Goal: Task Accomplishment & Management: Manage account settings

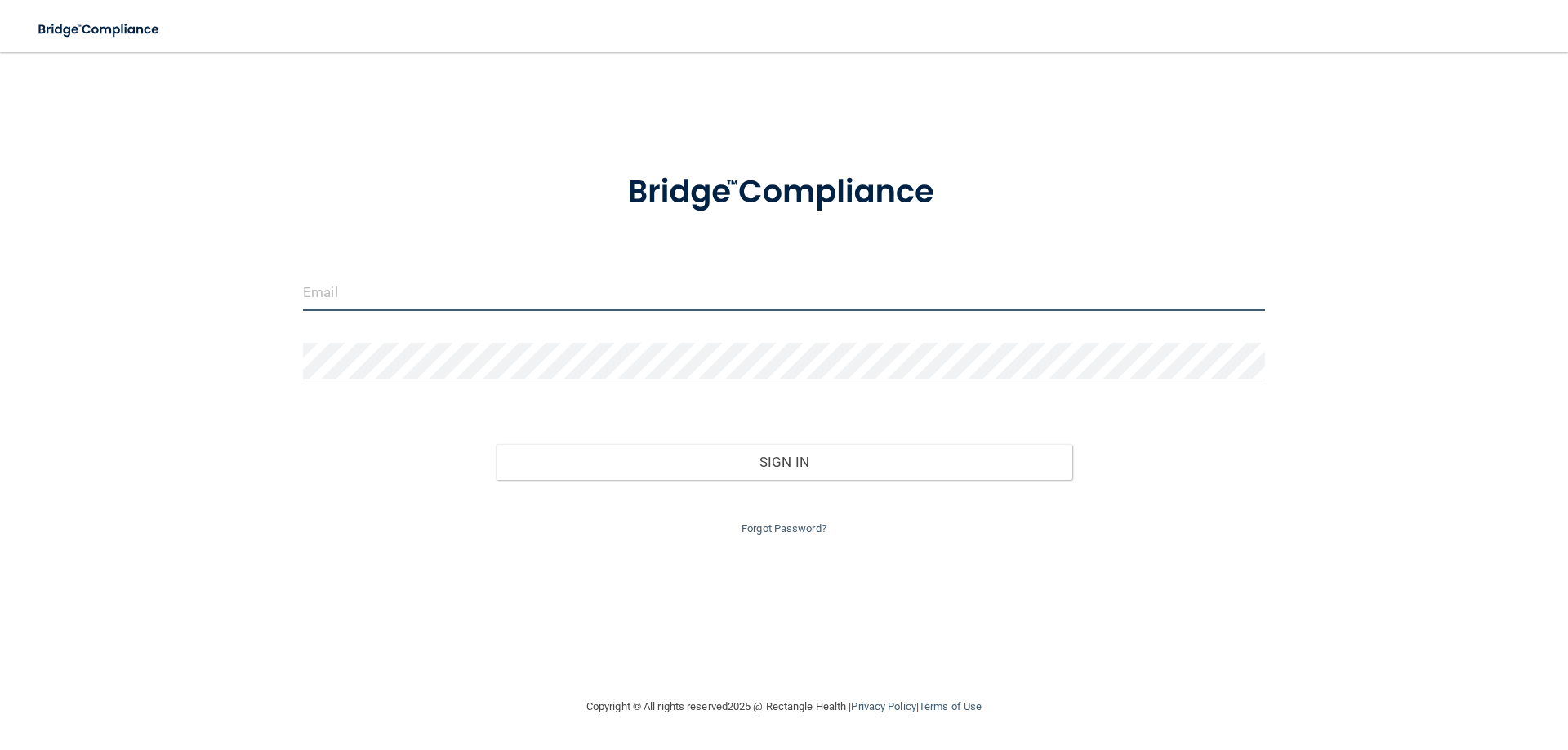
click at [409, 290] on input "email" at bounding box center [784, 292] width 962 height 37
type input "[EMAIL_ADDRESS][DOMAIN_NAME]"
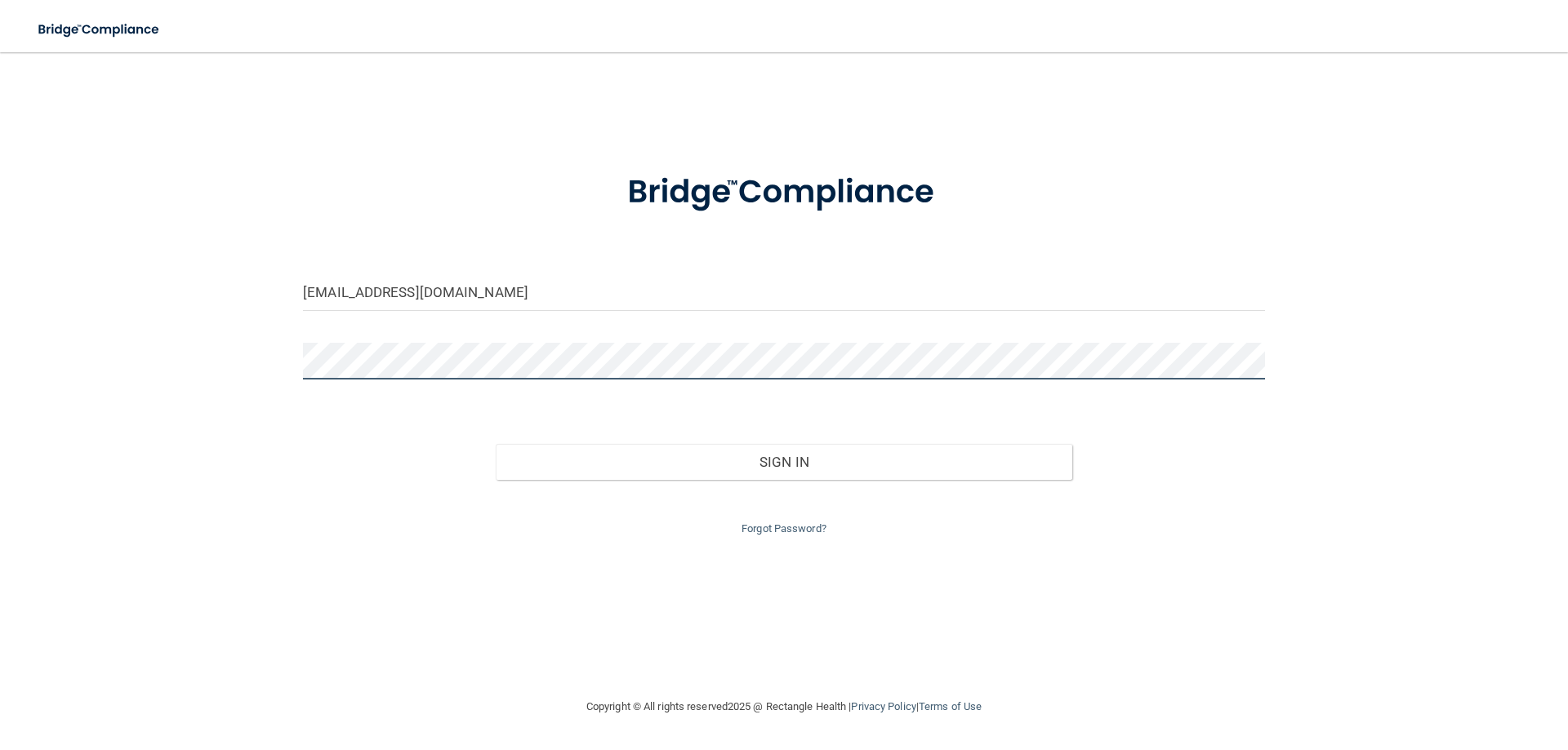
click at [495, 444] on button "Sign In" at bounding box center [784, 461] width 577 height 36
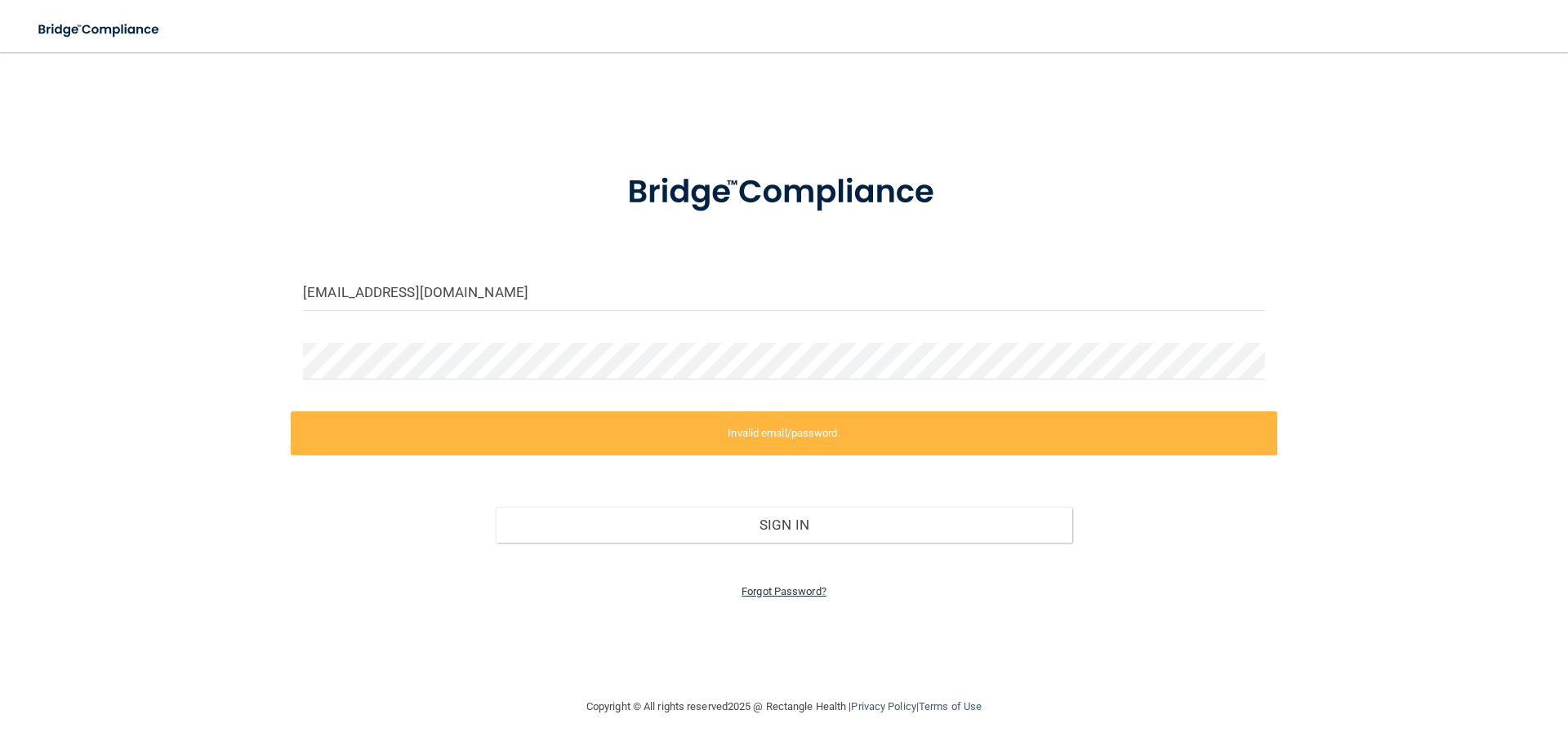
click at [757, 588] on link "Forgot Password?" at bounding box center [783, 592] width 85 height 13
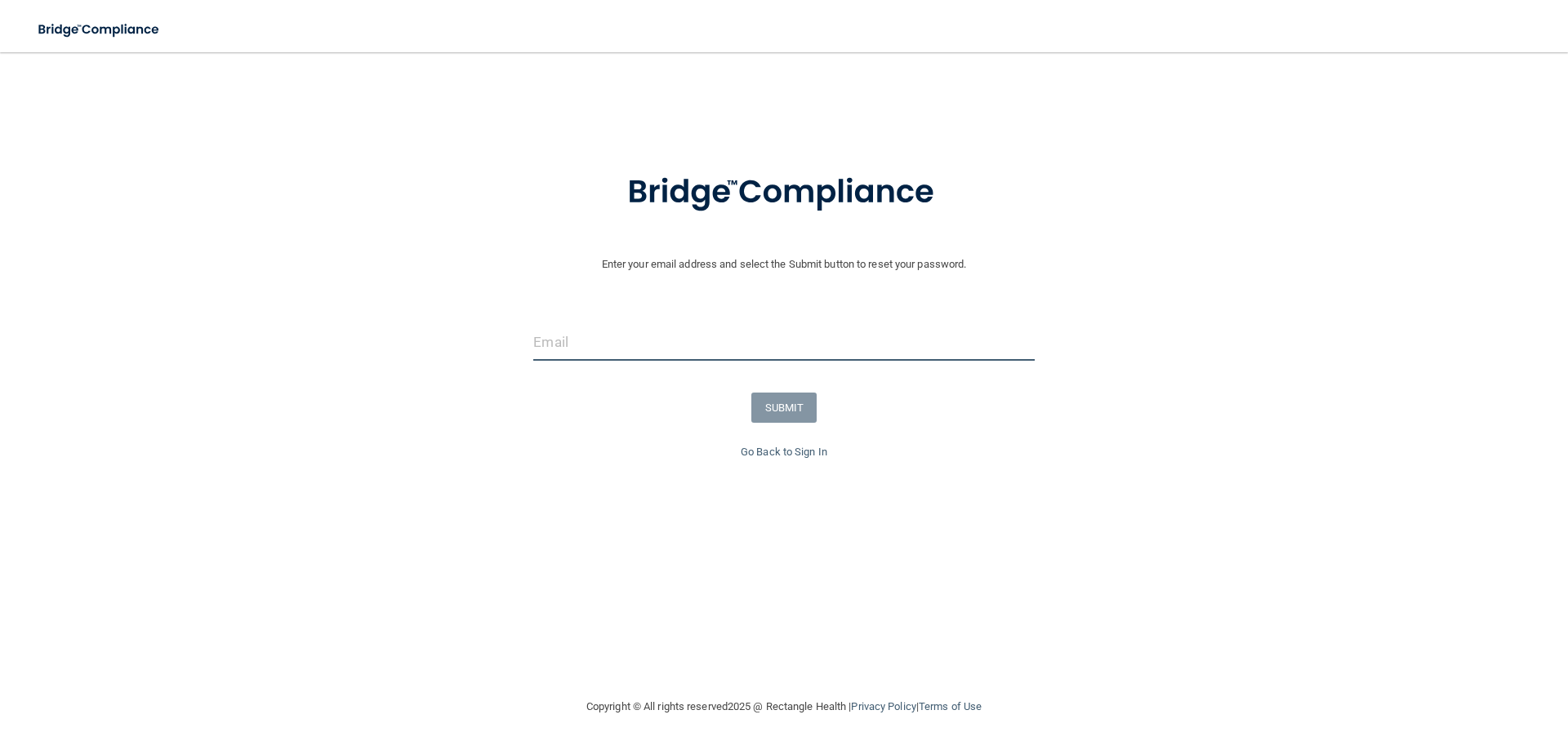
click at [589, 334] on input "email" at bounding box center [783, 343] width 500 height 37
type input "[EMAIL_ADDRESS][DOMAIN_NAME]"
click at [797, 400] on button "SUBMIT" at bounding box center [784, 407] width 66 height 30
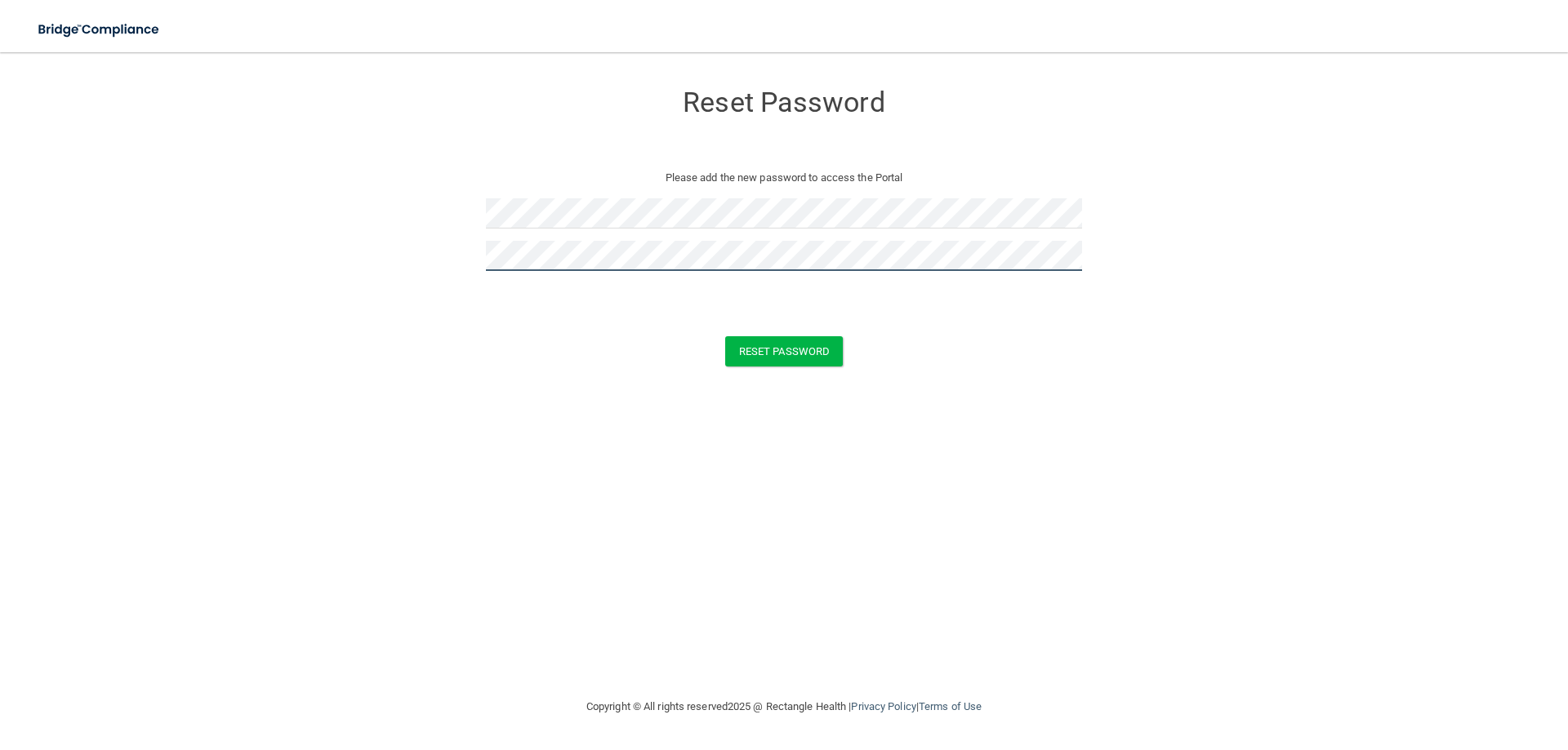
click at [725, 336] on button "Reset Password" at bounding box center [783, 351] width 118 height 30
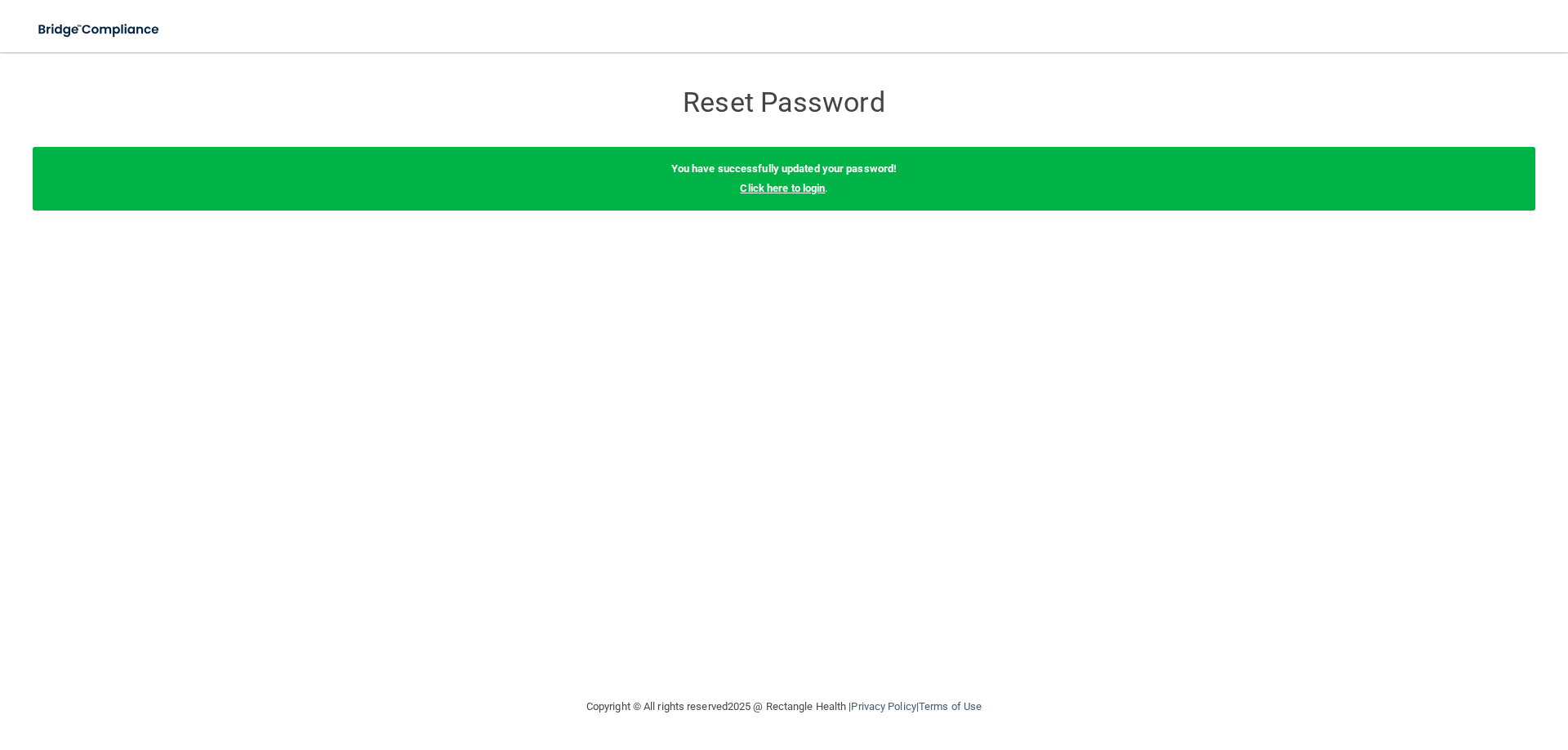
click at [751, 191] on link "Click here to login" at bounding box center [781, 188] width 85 height 13
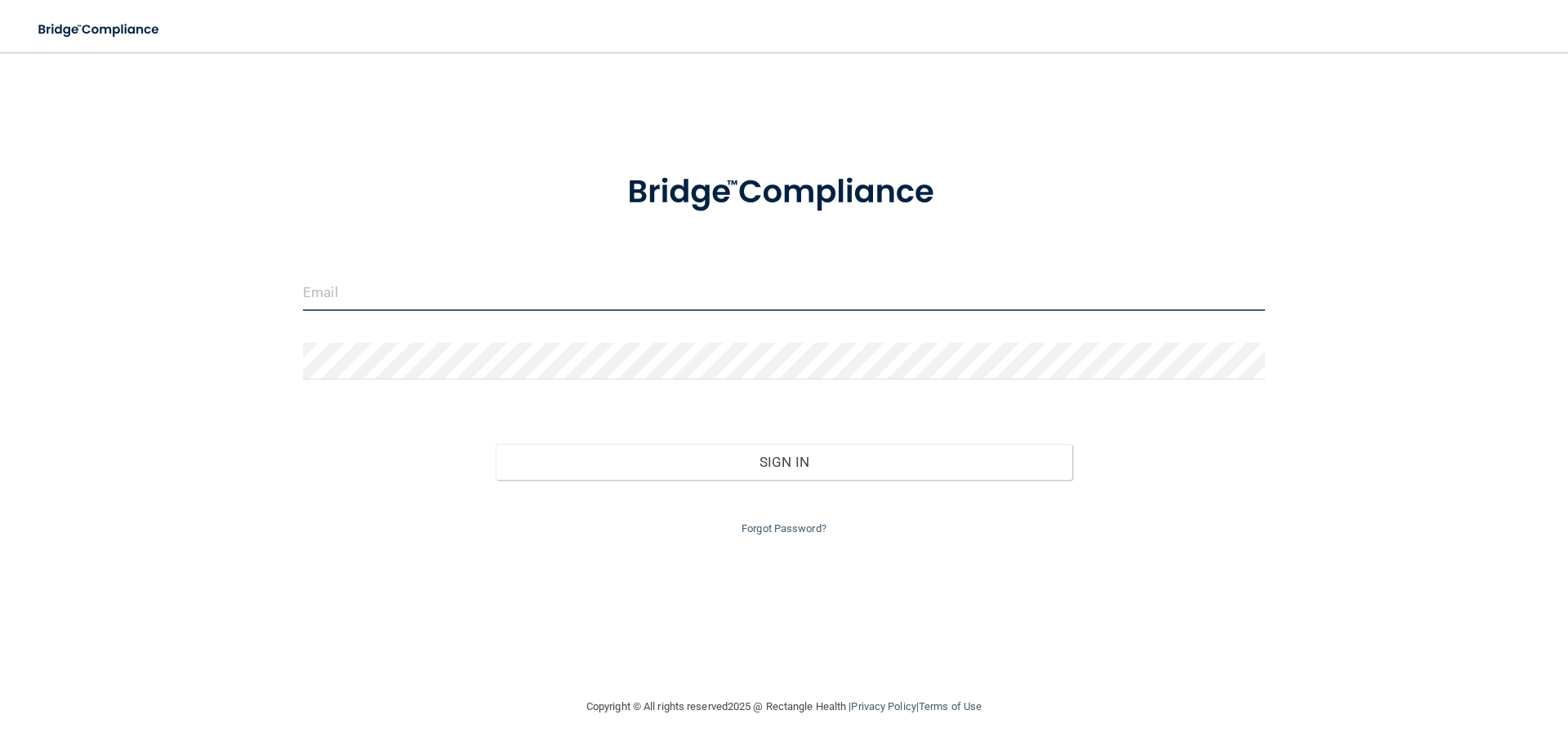
click at [390, 291] on input "email" at bounding box center [784, 292] width 962 height 37
type input "[EMAIL_ADDRESS][DOMAIN_NAME]"
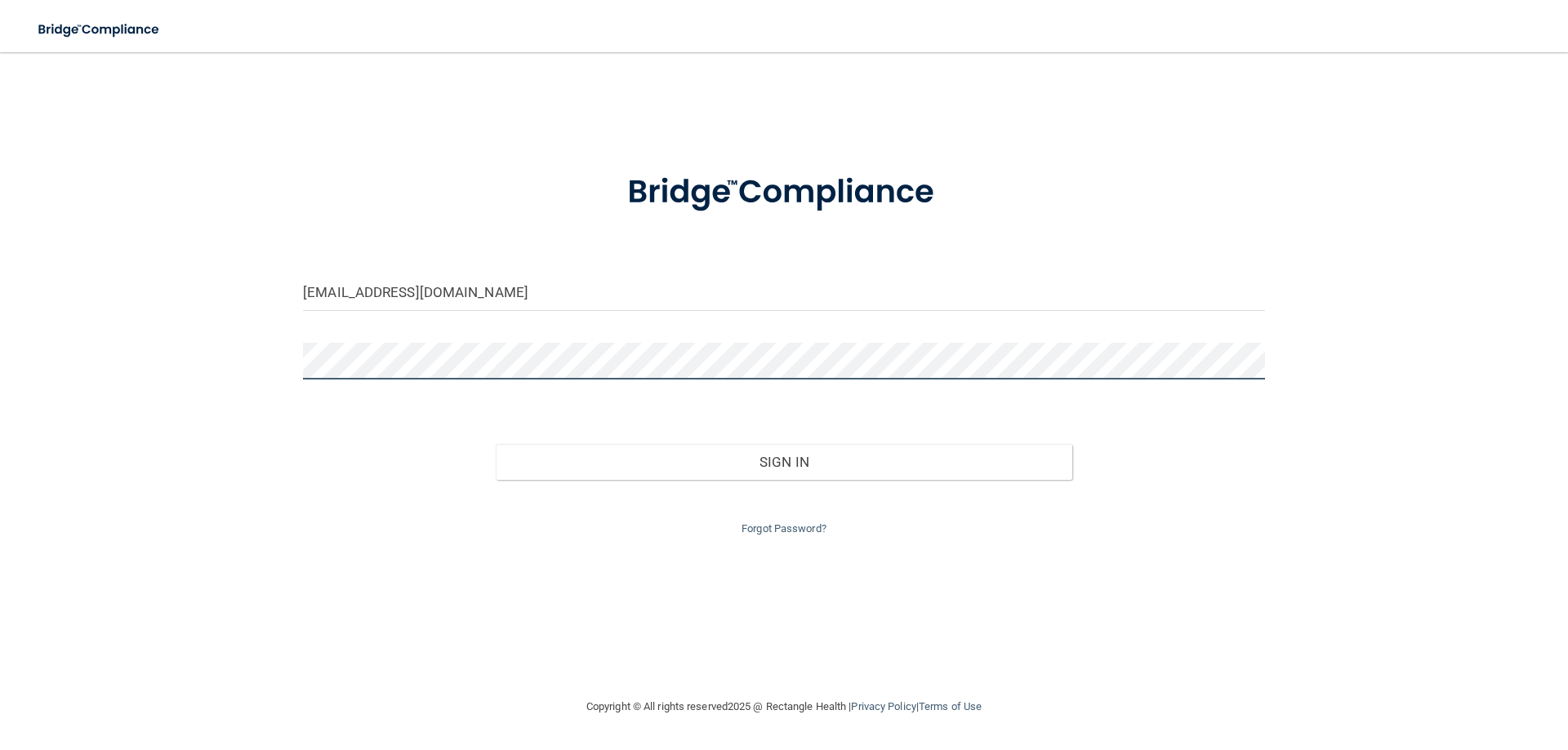
click at [495, 444] on button "Sign In" at bounding box center [784, 461] width 577 height 36
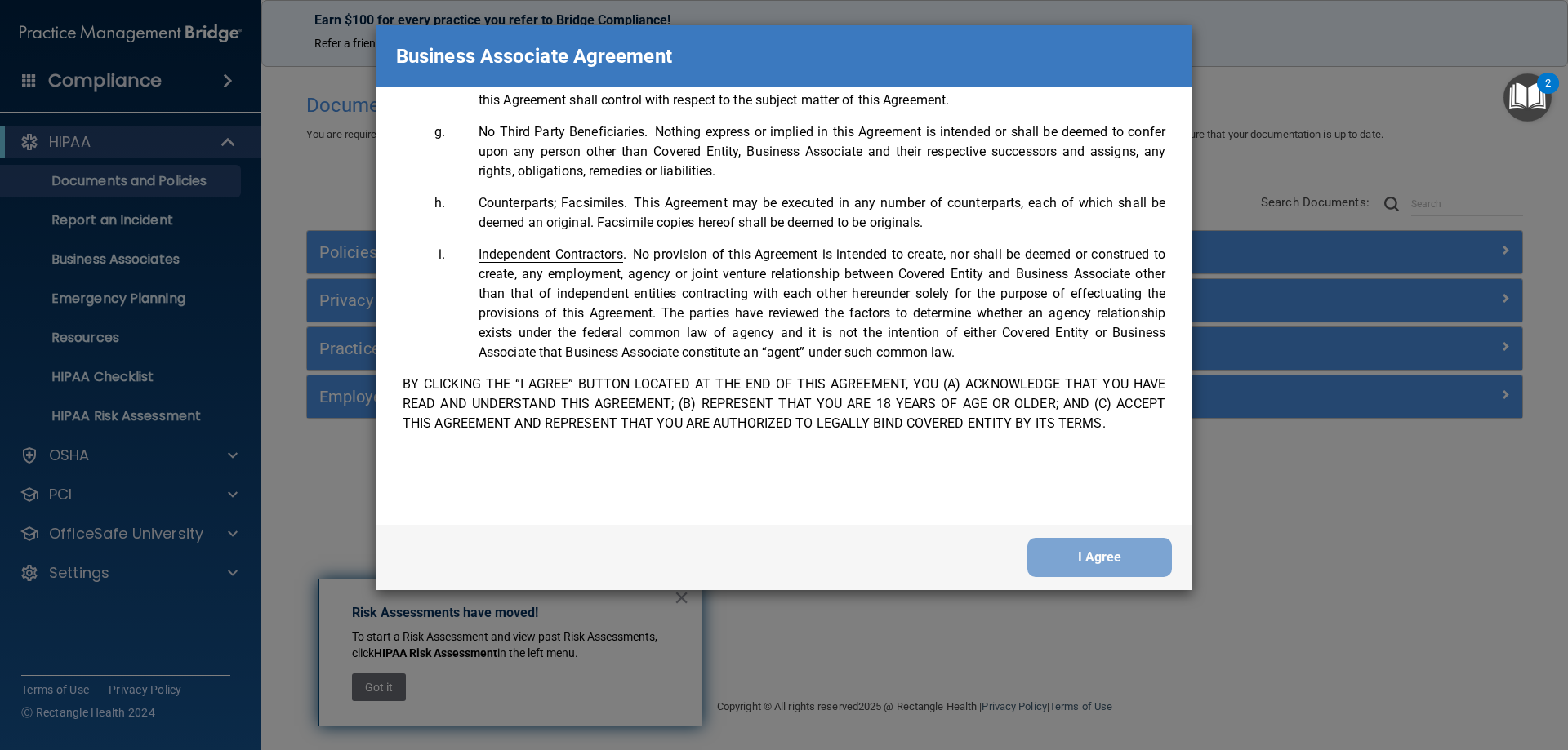
scroll to position [3329, 0]
click at [1070, 553] on button "I Agree" at bounding box center [1099, 558] width 145 height 39
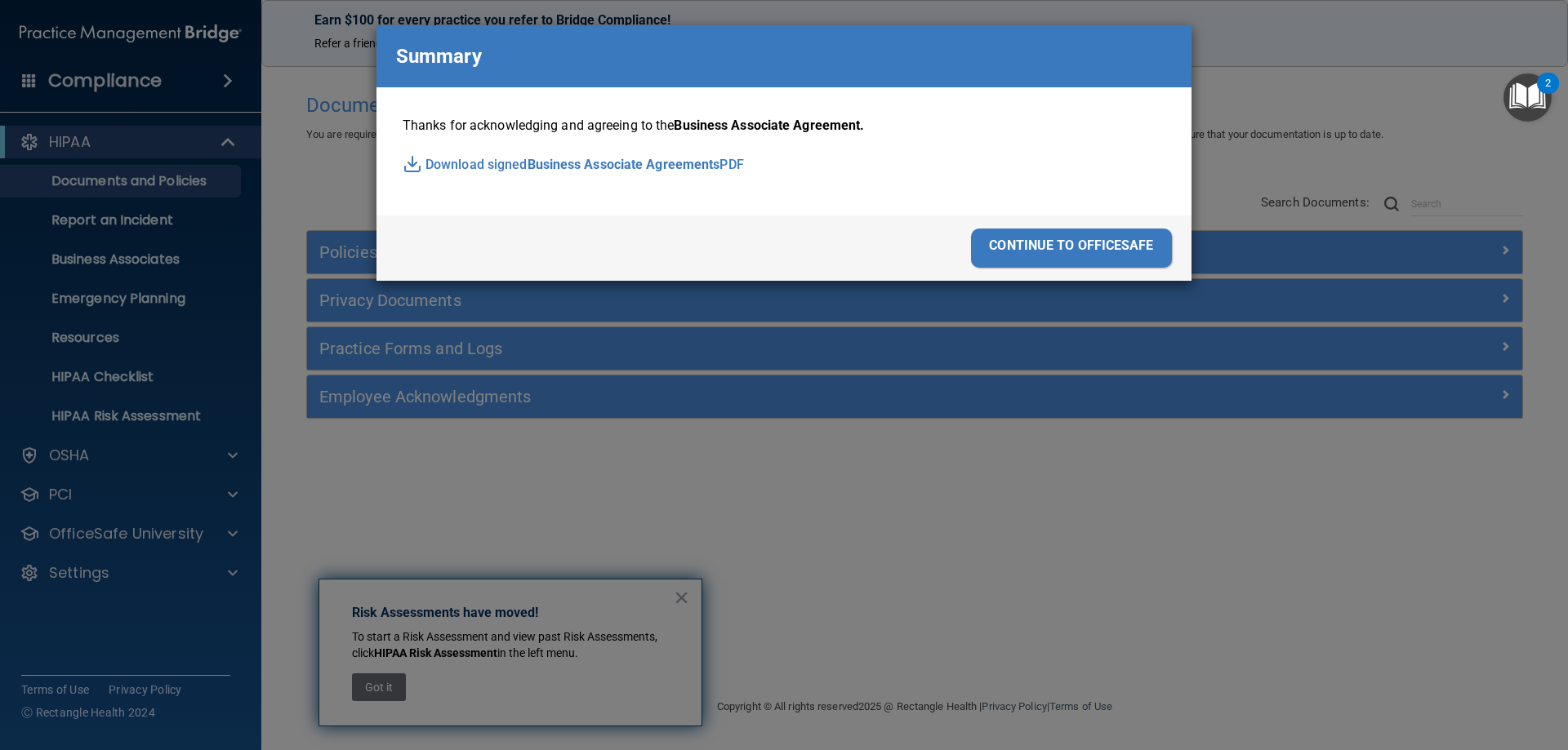
click at [595, 160] on span "Business Associate Agreements" at bounding box center [624, 164] width 192 height 24
click at [1036, 252] on div "continue to officesafe" at bounding box center [1071, 248] width 201 height 39
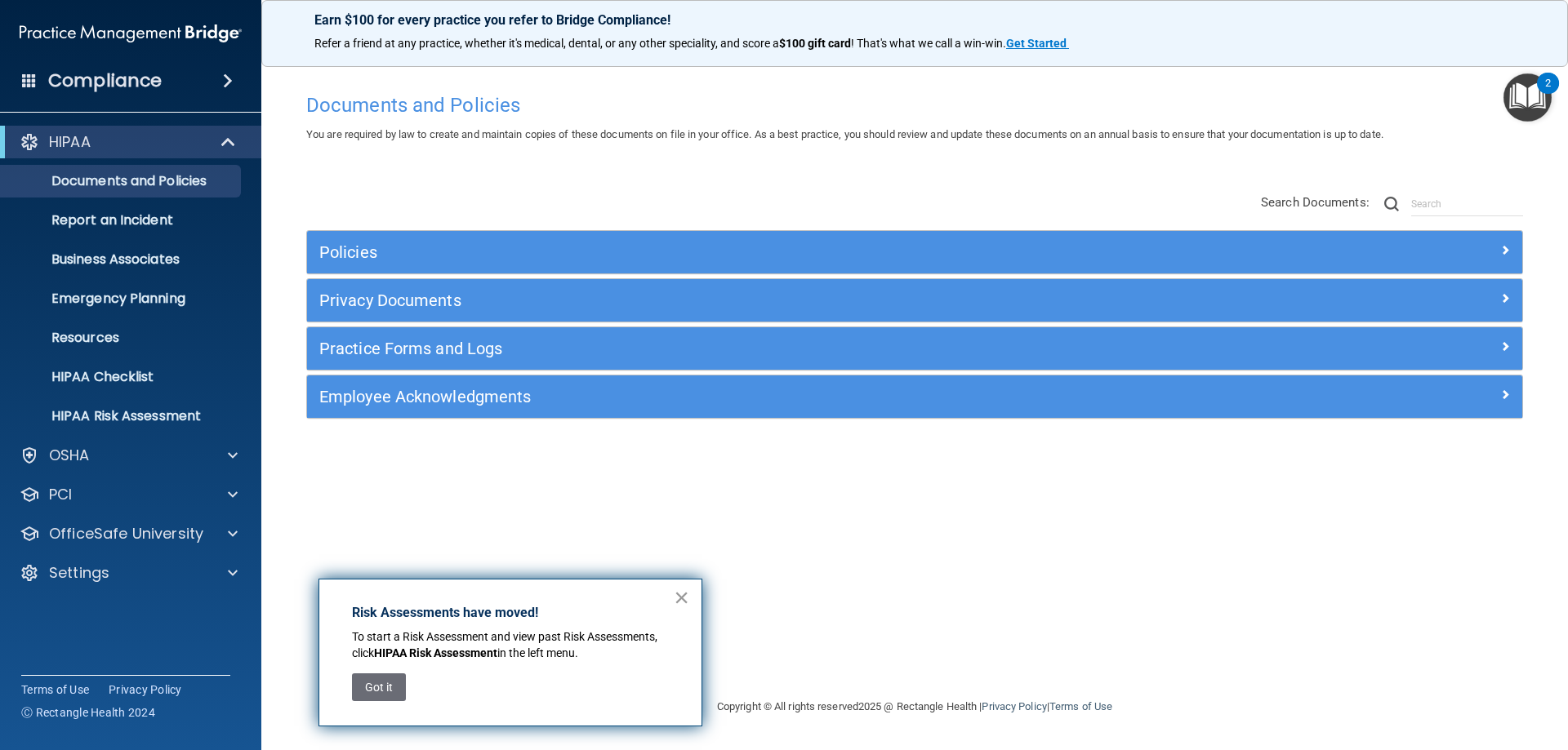
click at [681, 598] on button "×" at bounding box center [681, 597] width 16 height 26
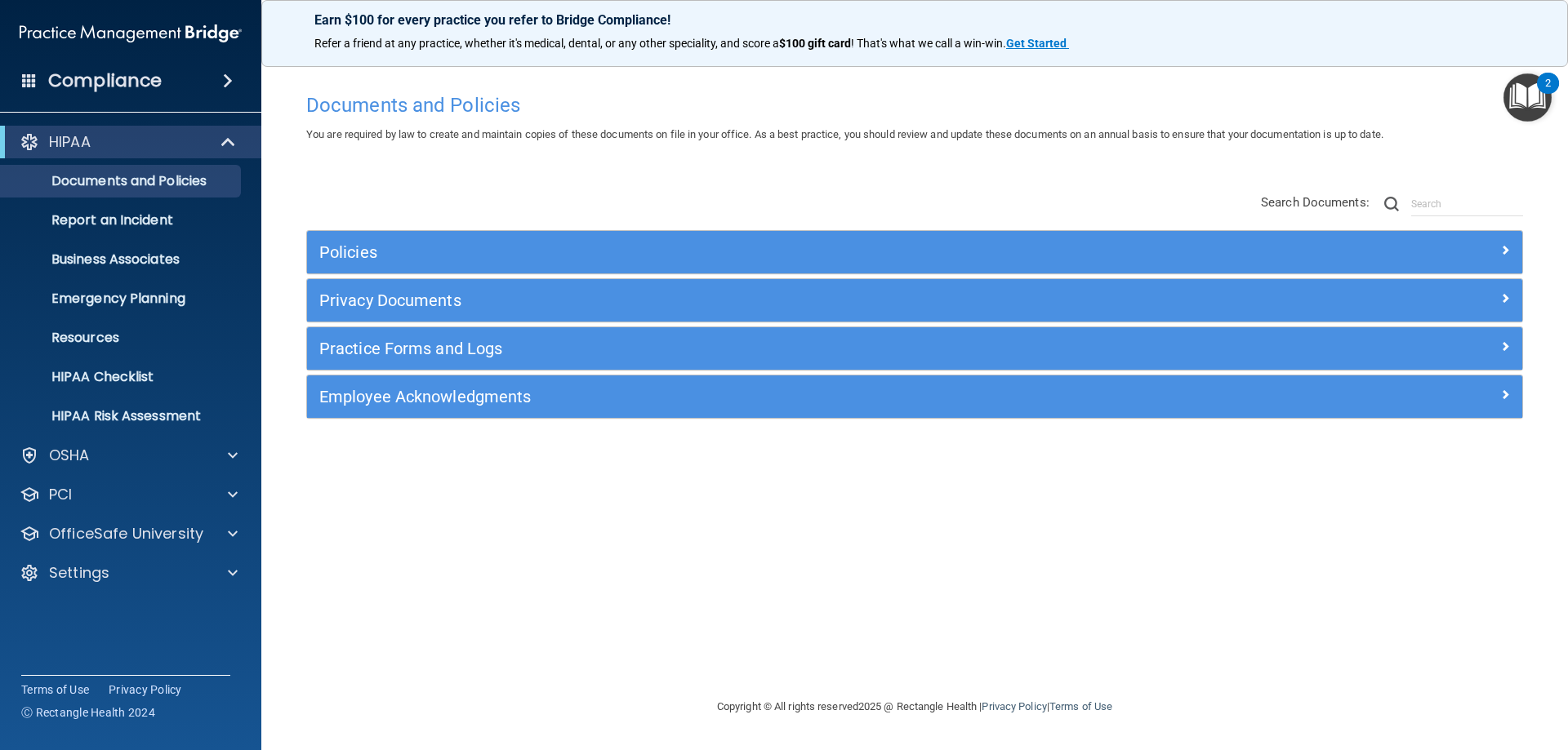
click at [1539, 76] on div "2" at bounding box center [1548, 84] width 22 height 21
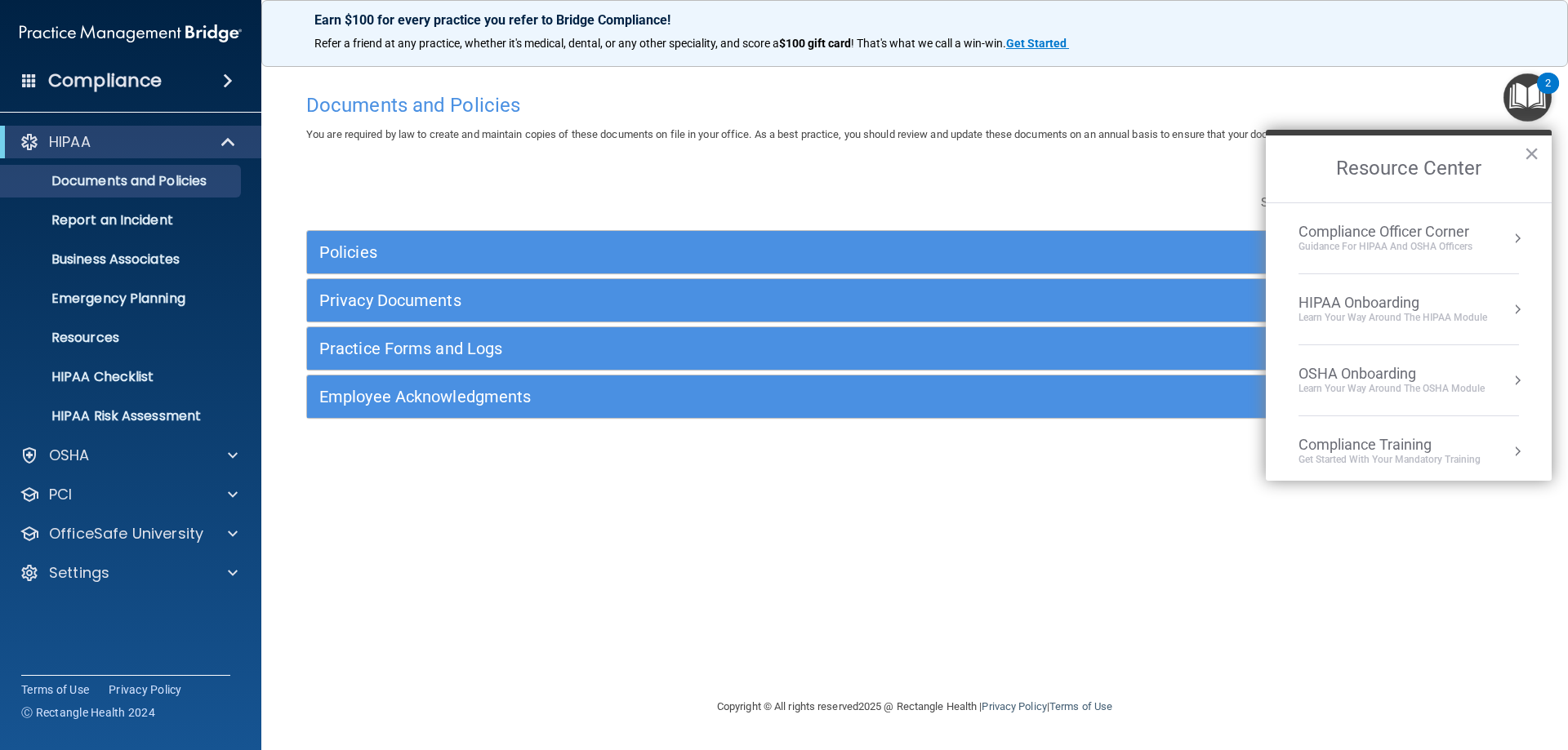
click at [1382, 294] on div "HIPAA Onboarding" at bounding box center [1392, 303] width 188 height 17
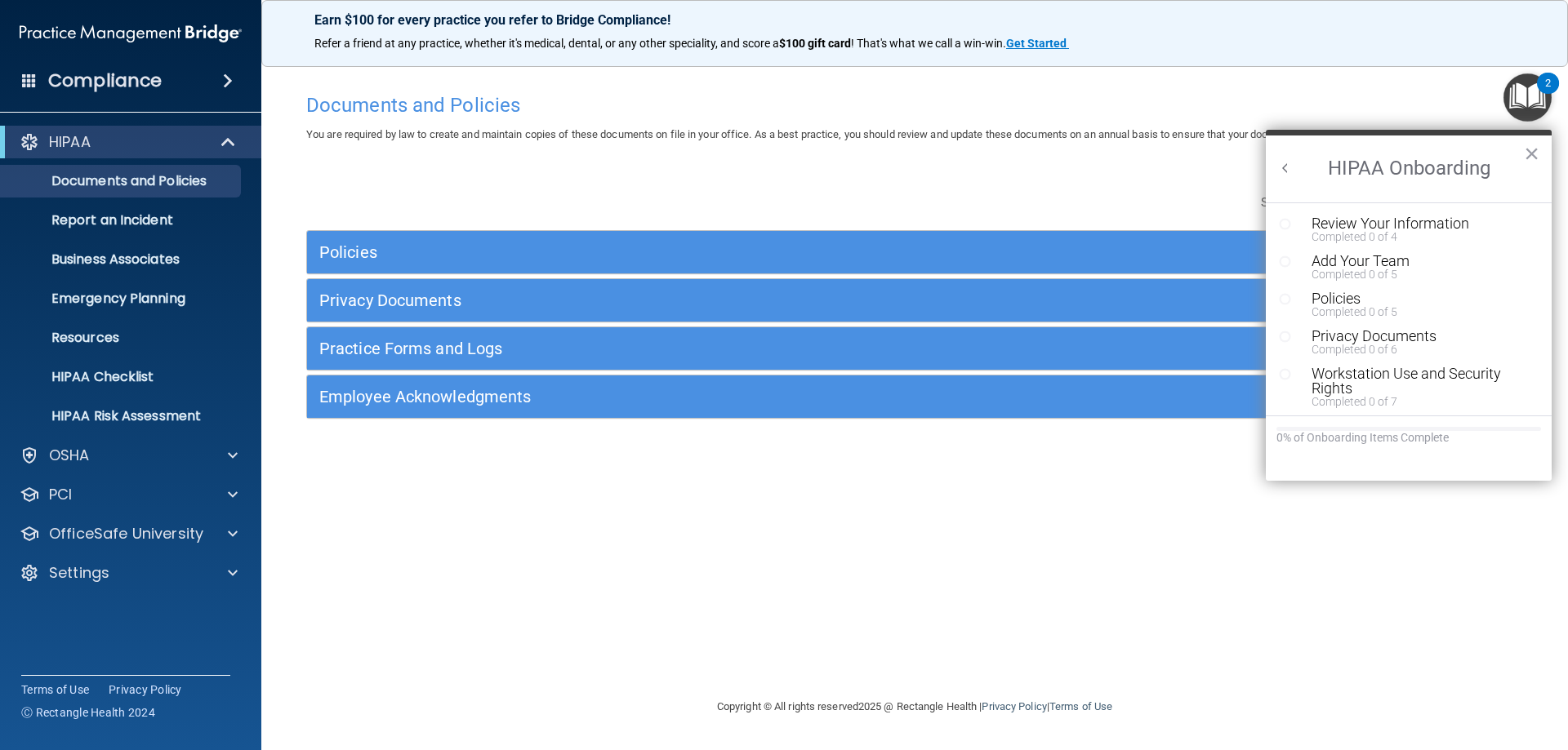
scroll to position [0, 0]
click at [1373, 221] on div "Review Your Information" at bounding box center [1415, 223] width 207 height 15
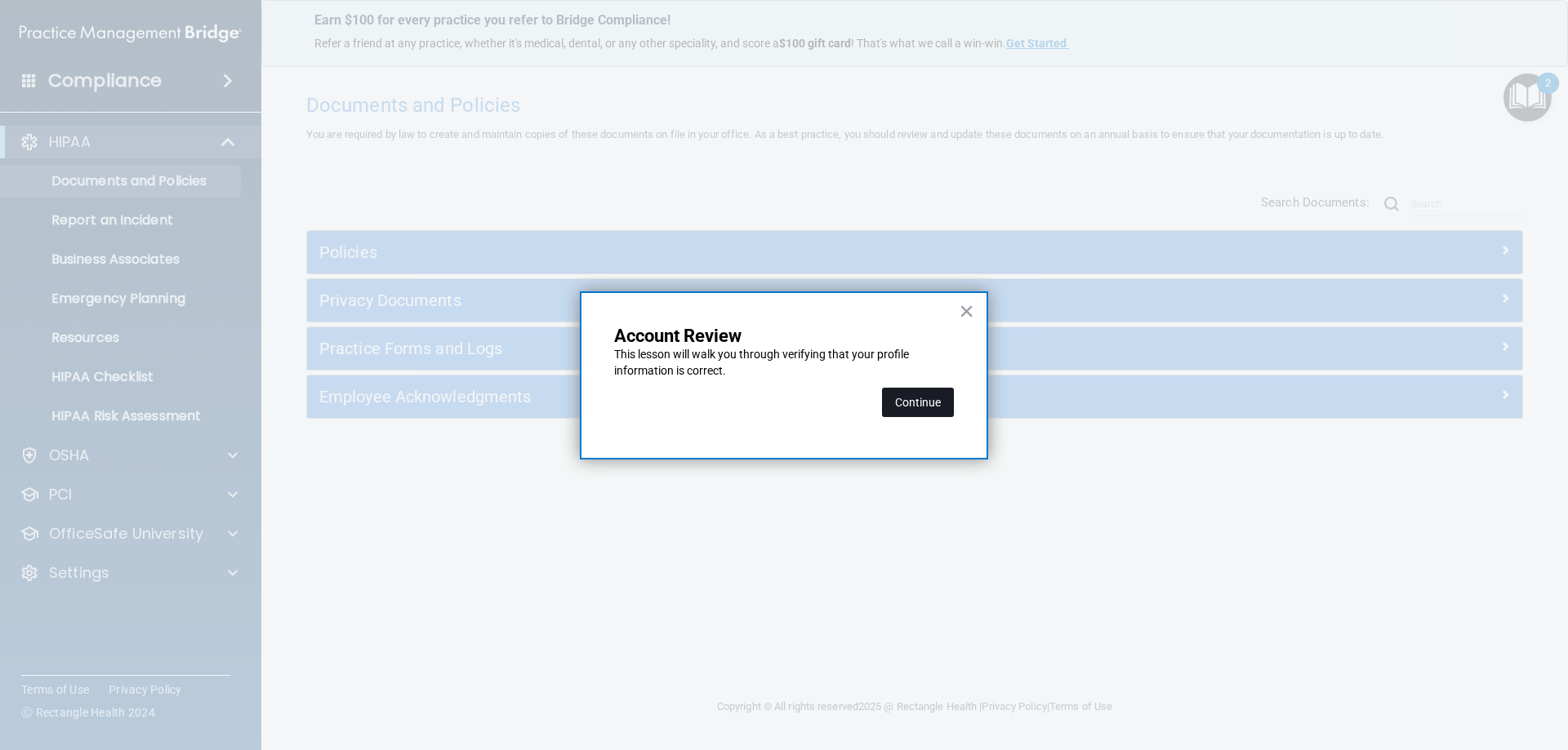
click at [900, 401] on button "Continue" at bounding box center [918, 402] width 72 height 29
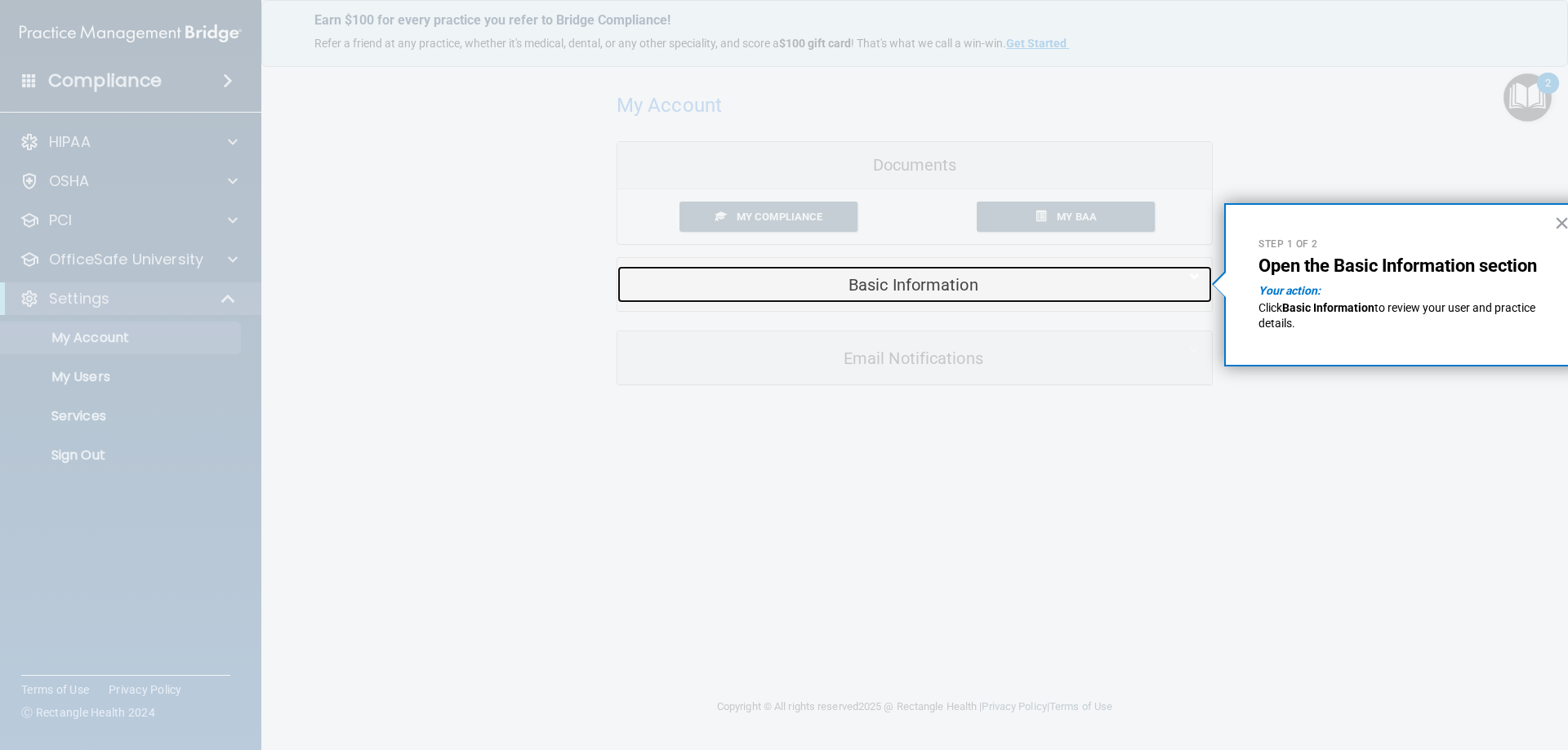
click at [828, 289] on h5 "Basic Information" at bounding box center [889, 285] width 520 height 17
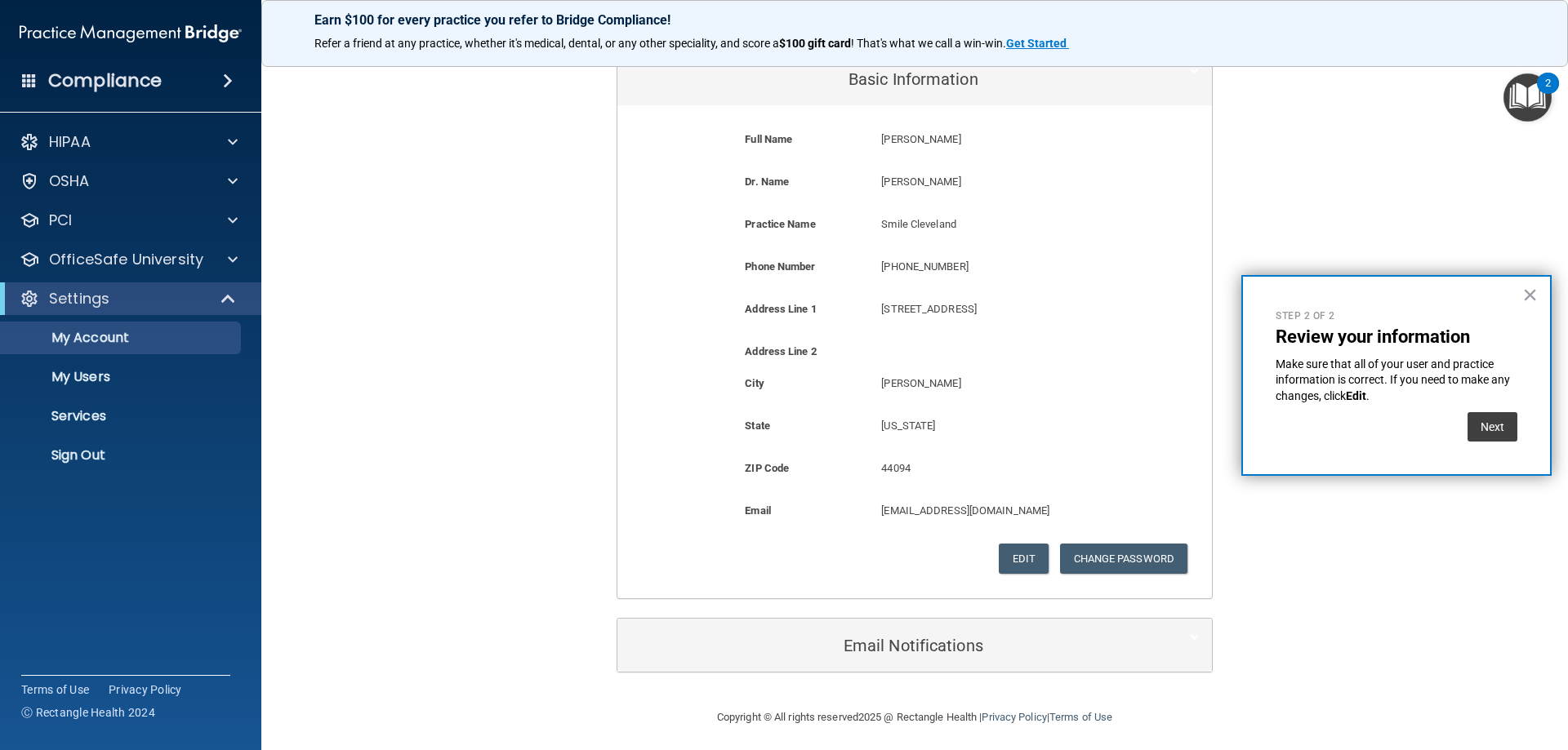
scroll to position [212, 0]
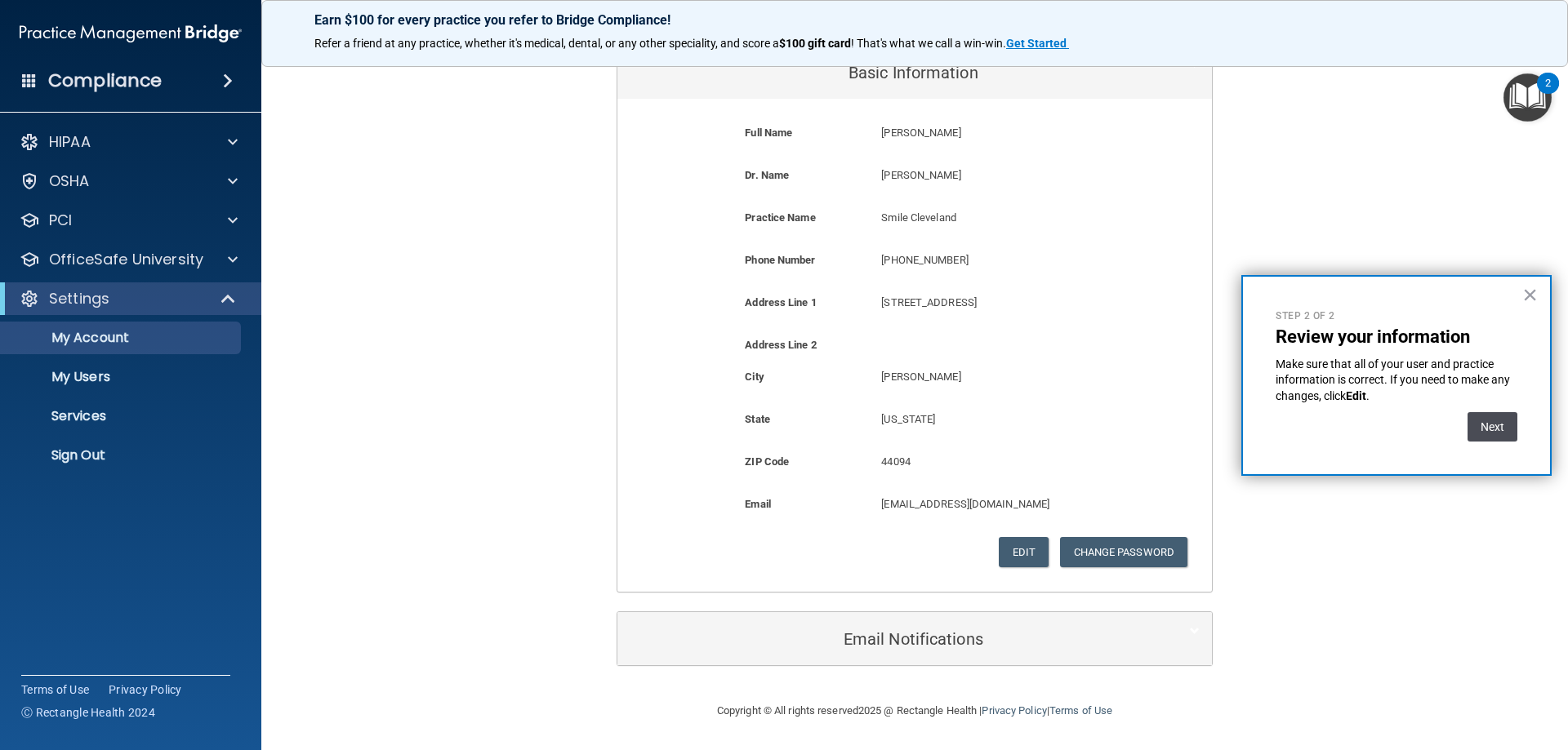
click at [1490, 432] on button "Next" at bounding box center [1491, 426] width 50 height 29
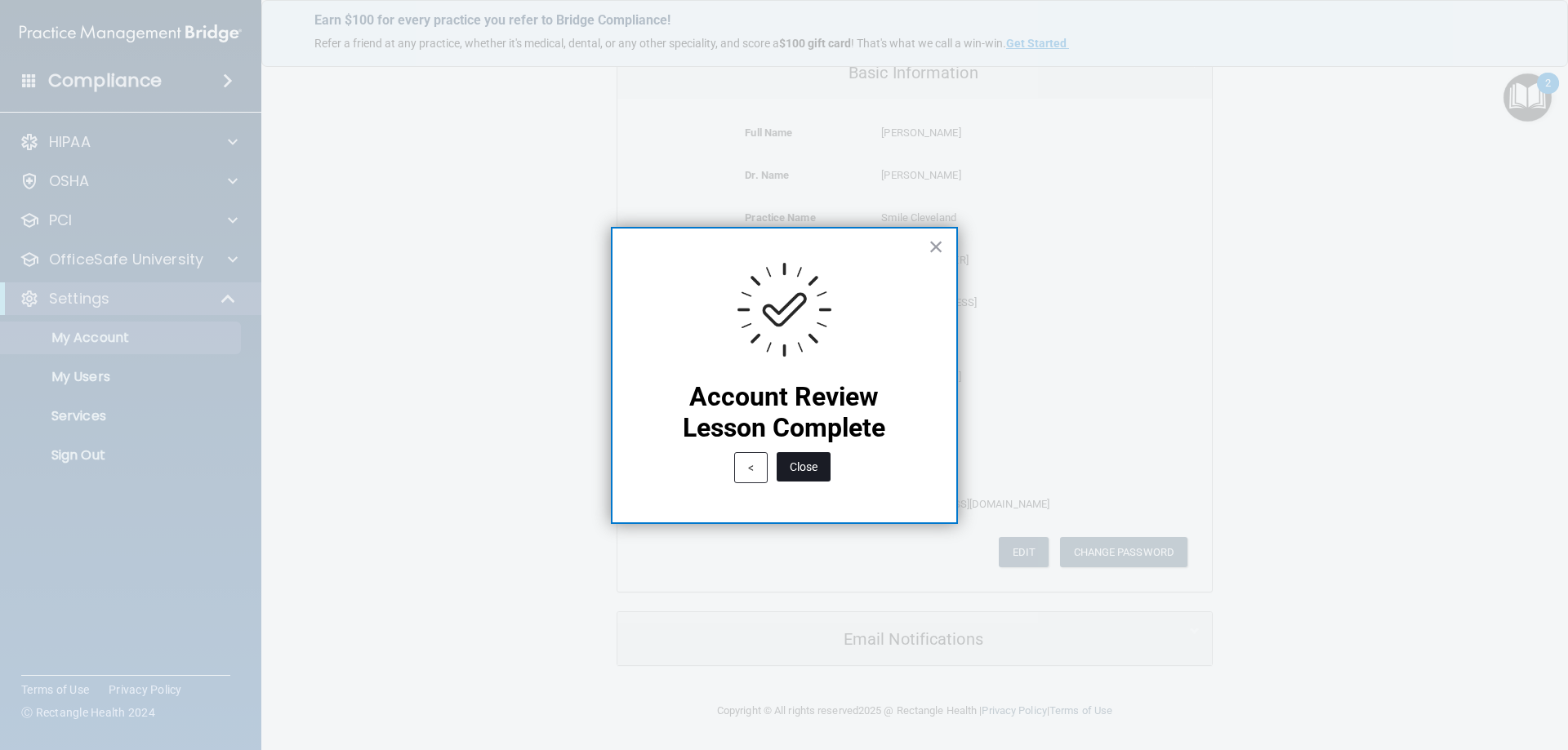
click at [808, 468] on button "Close" at bounding box center [802, 467] width 53 height 29
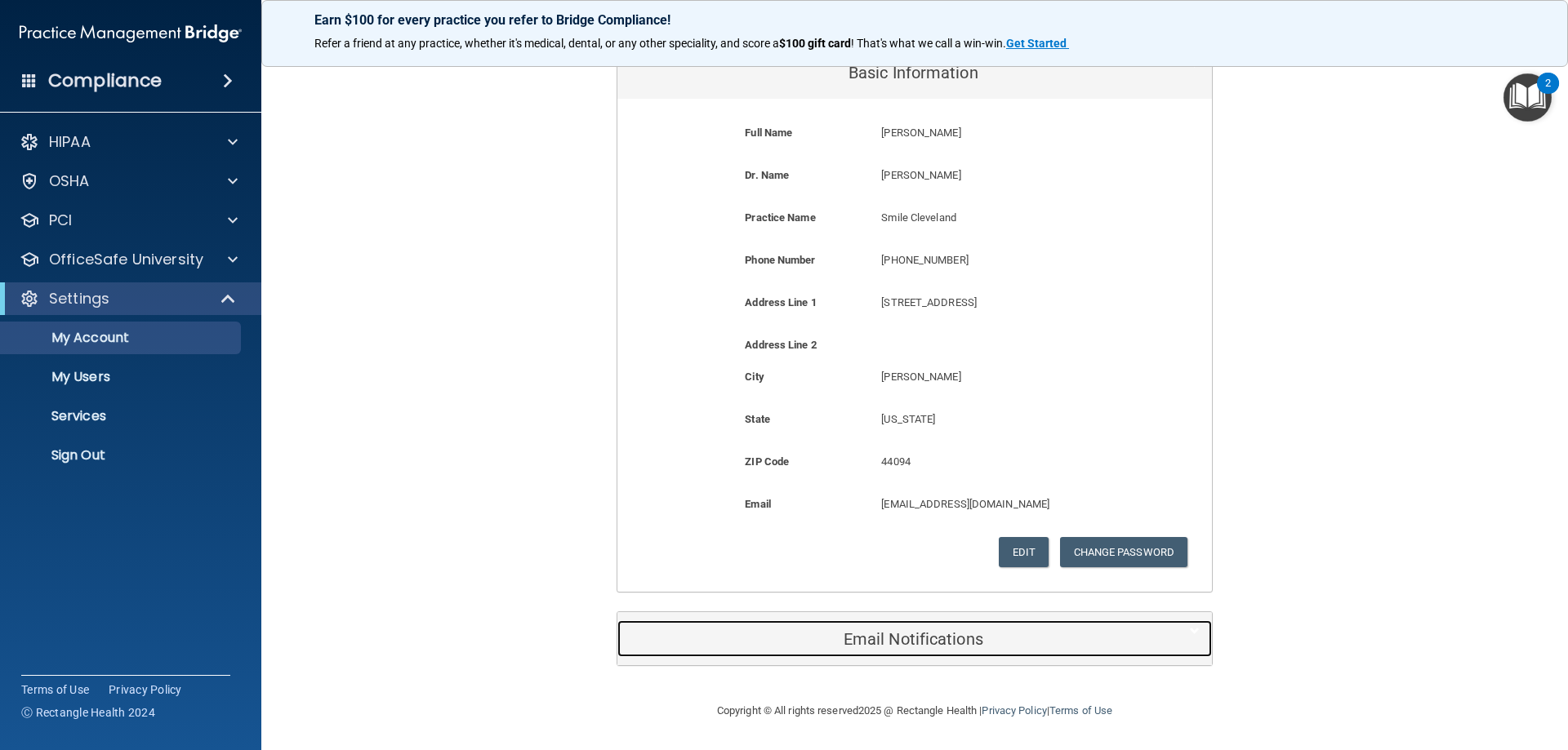
click at [898, 628] on div "Email Notifications" at bounding box center [889, 639] width 545 height 37
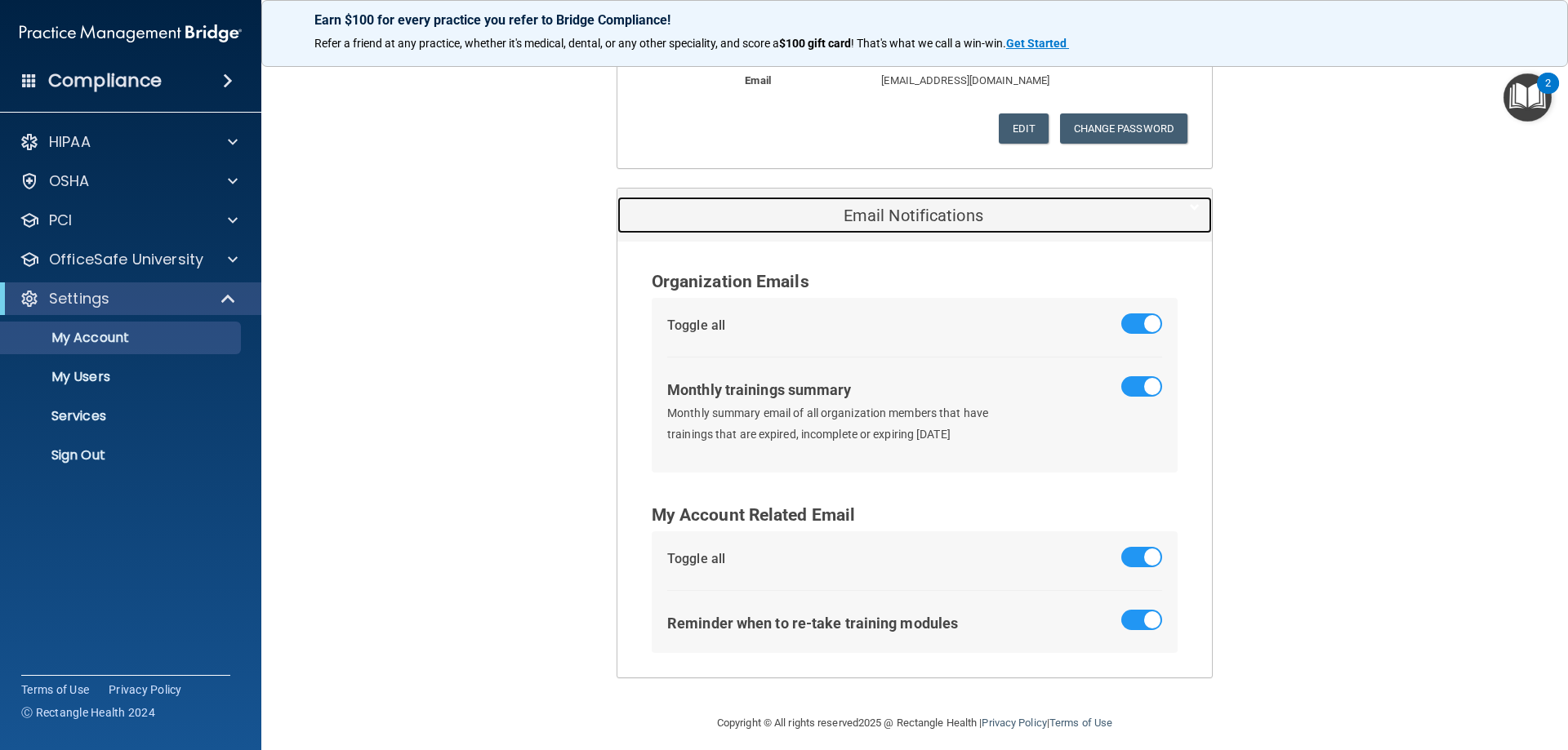
scroll to position [648, 0]
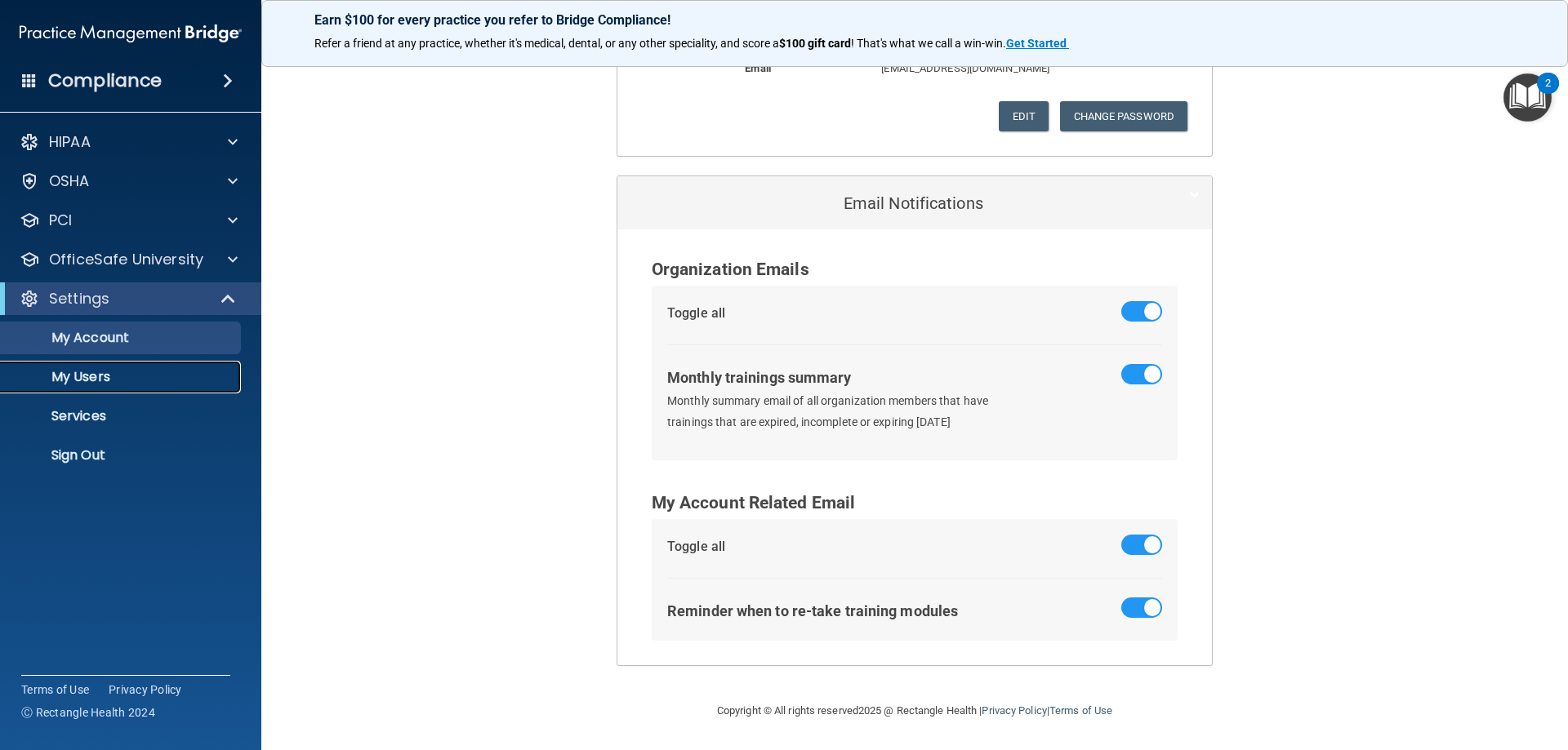
click at [89, 372] on p "My Users" at bounding box center [121, 377] width 222 height 17
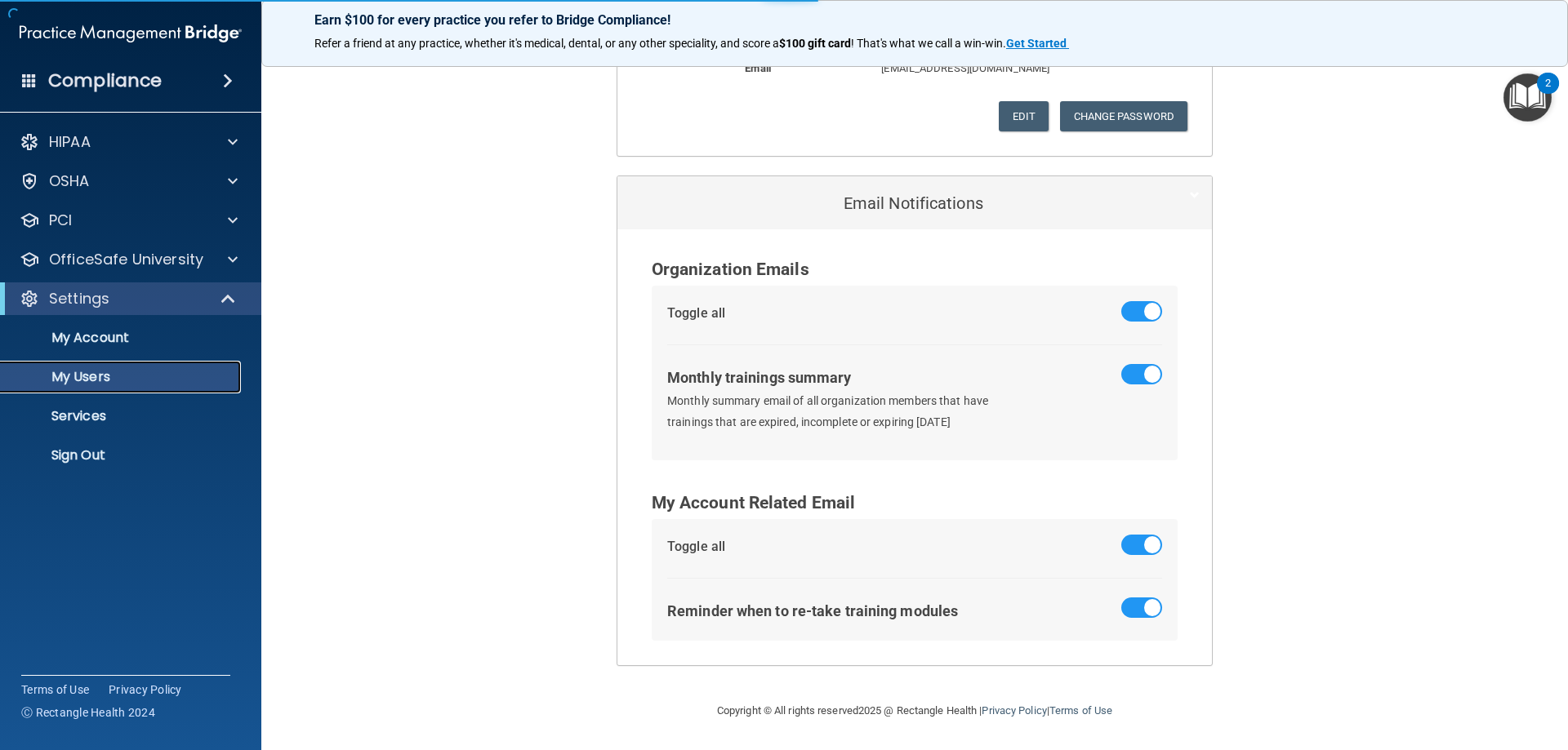
select select "20"
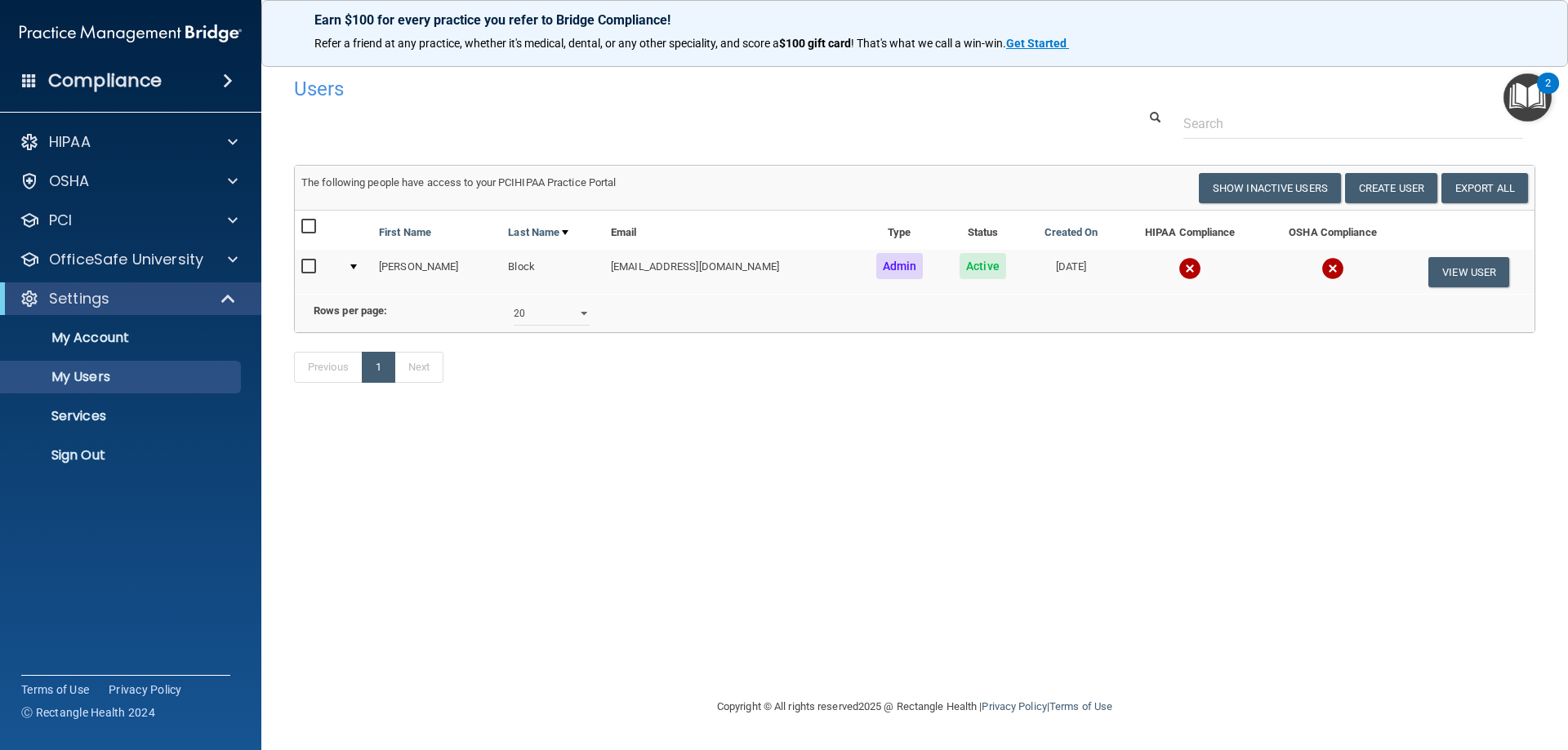
click at [306, 268] on input "checkbox" at bounding box center [310, 266] width 18 height 13
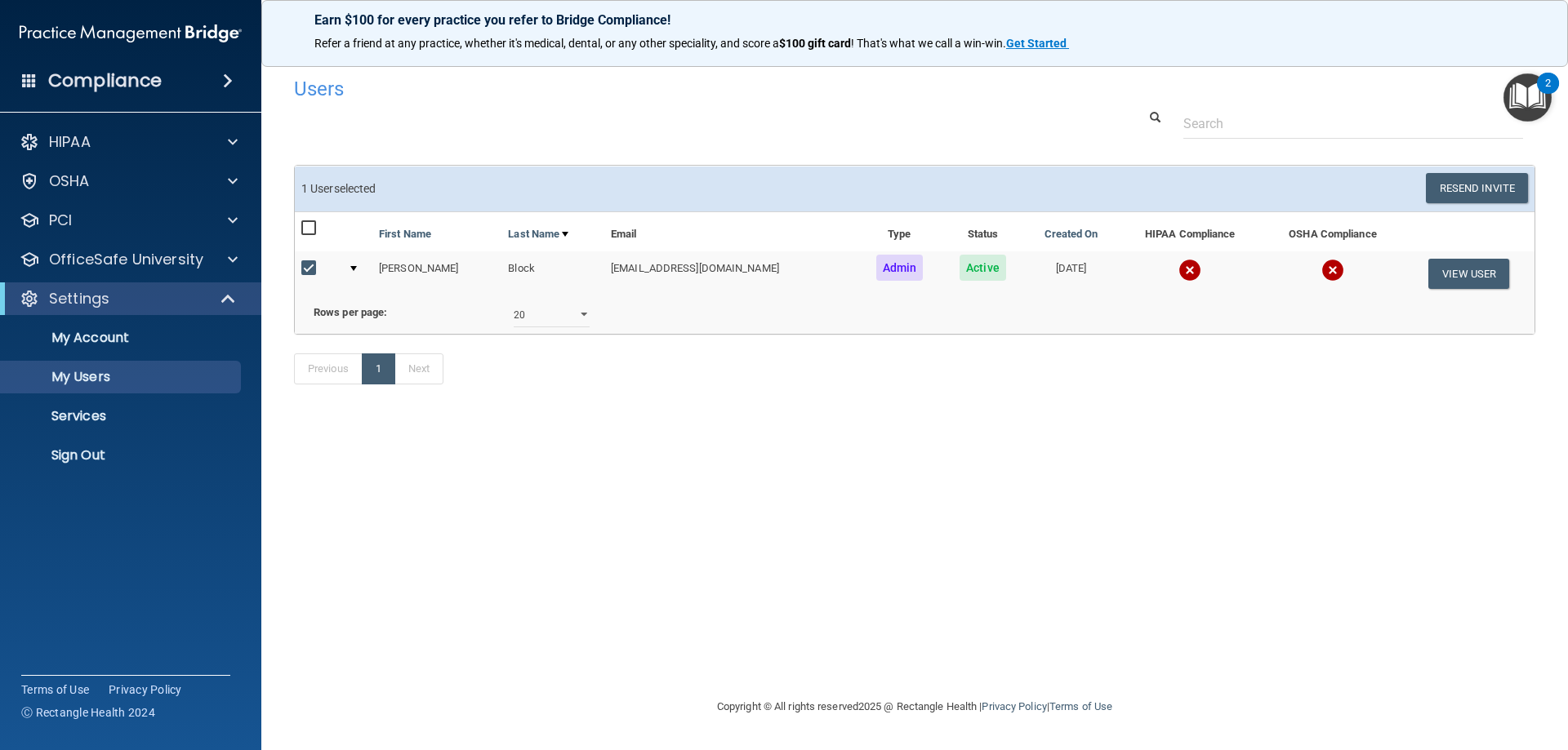
click at [306, 268] on input "checkbox" at bounding box center [310, 268] width 18 height 13
checkbox input "false"
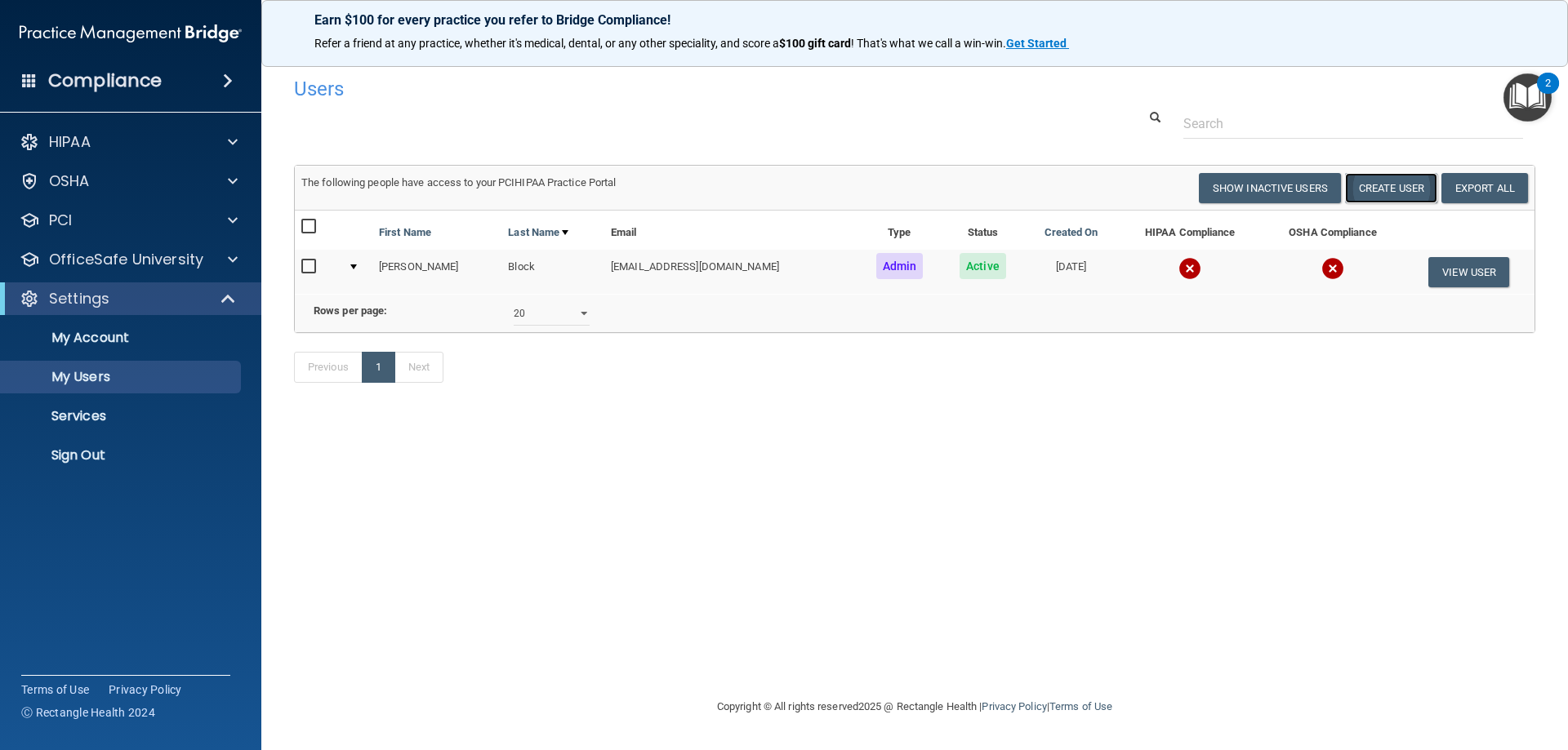
click at [1377, 191] on button "Create User" at bounding box center [1390, 188] width 92 height 30
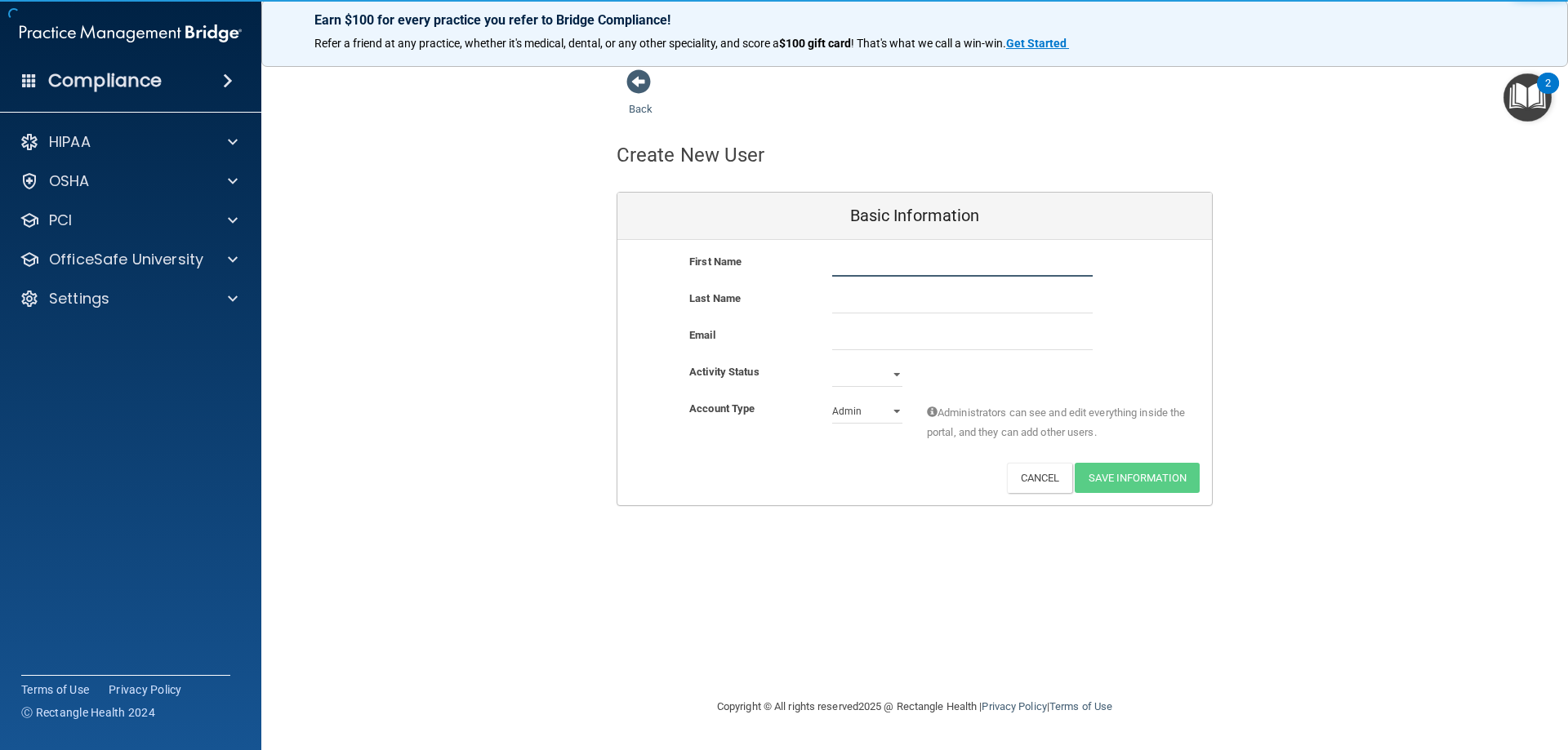
click at [864, 263] on input "text" at bounding box center [962, 264] width 260 height 24
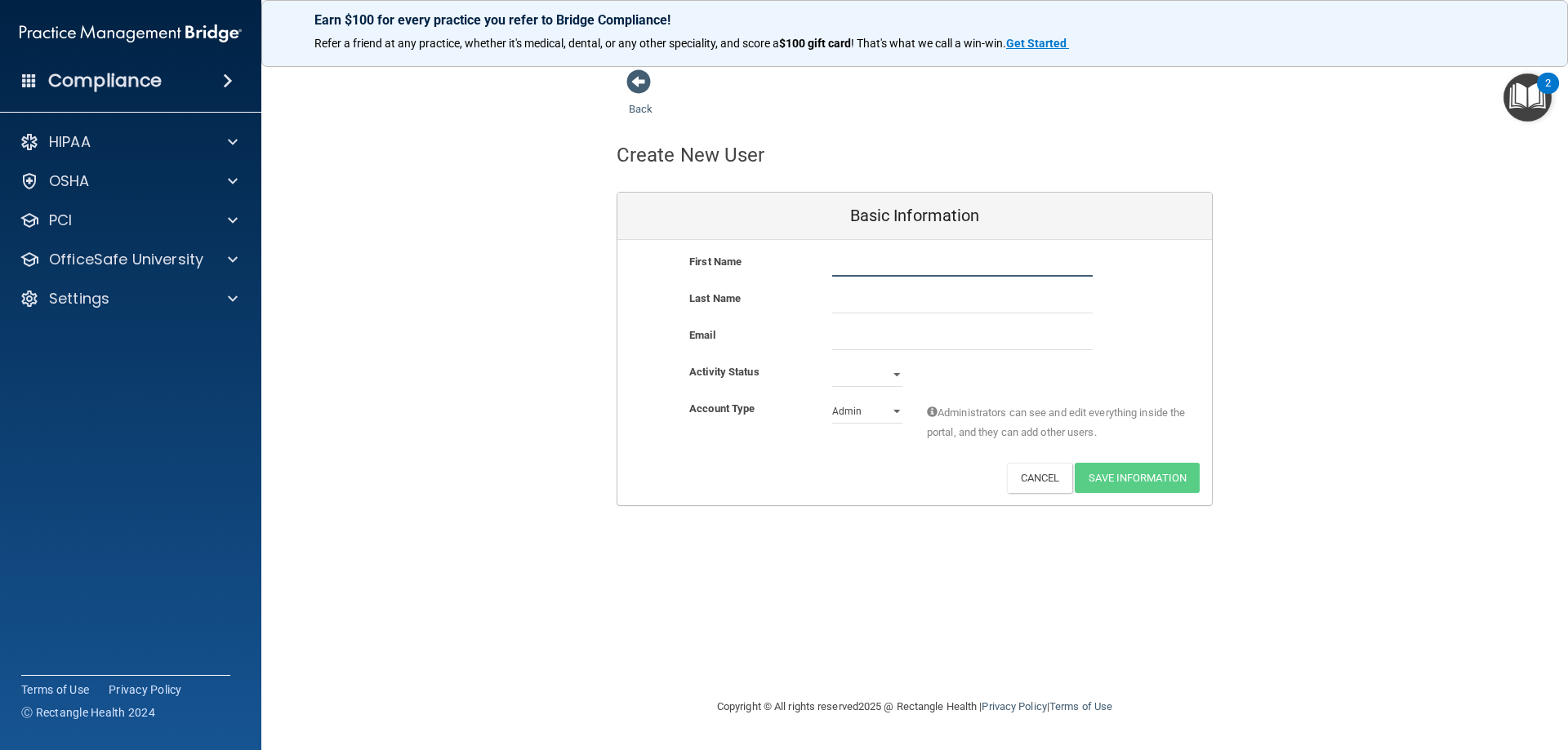
type input "Robert"
type input "Block"
type input "[EMAIL_ADDRESS][DOMAIN_NAME]"
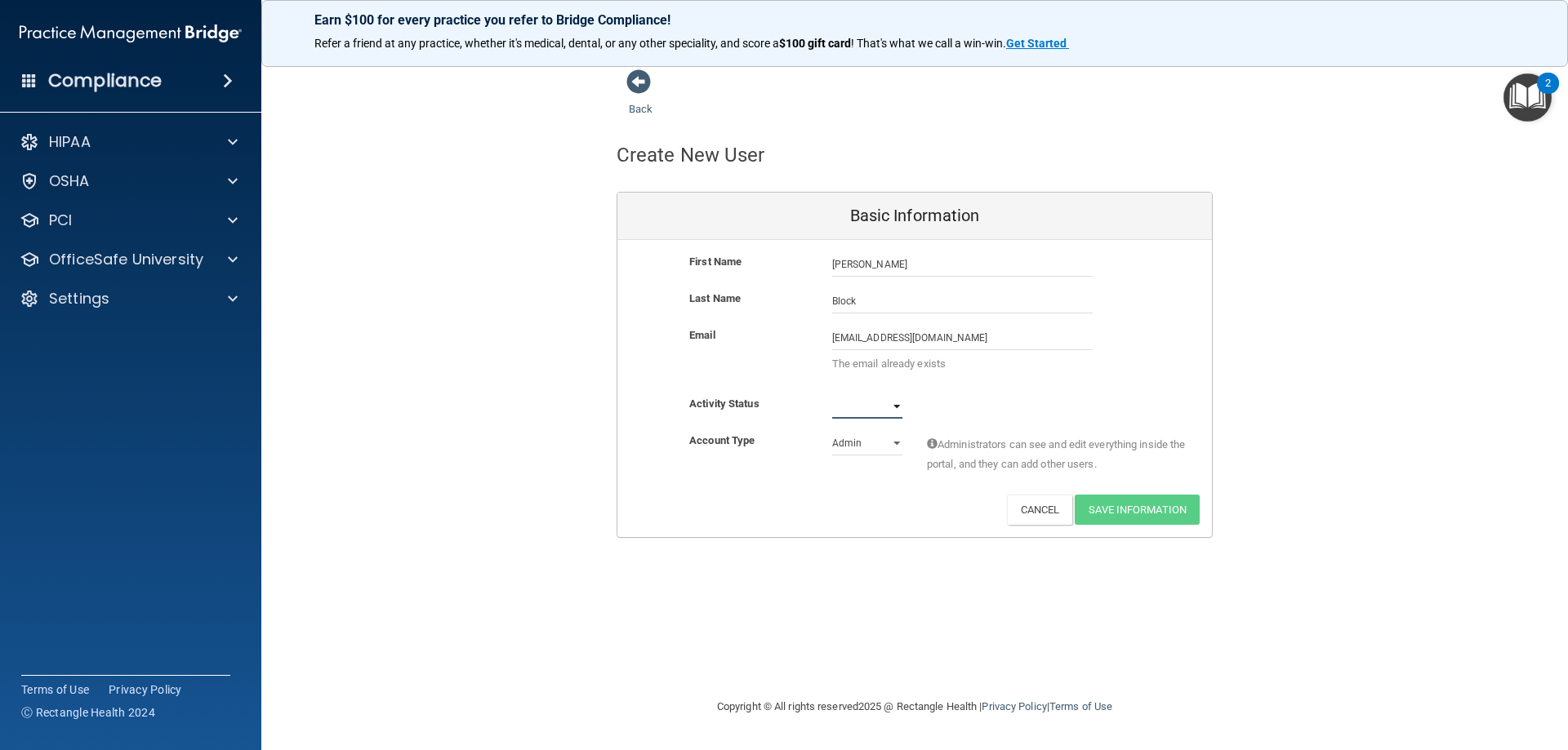
drag, startPoint x: 856, startPoint y: 419, endPoint x: 854, endPoint y: 406, distance: 13.2
click at [856, 419] on select "Active Inactive" at bounding box center [867, 406] width 70 height 24
select select "active"
click at [832, 394] on select "Active Inactive" at bounding box center [867, 406] width 70 height 24
click at [893, 442] on select "Admin Member" at bounding box center [867, 443] width 70 height 24
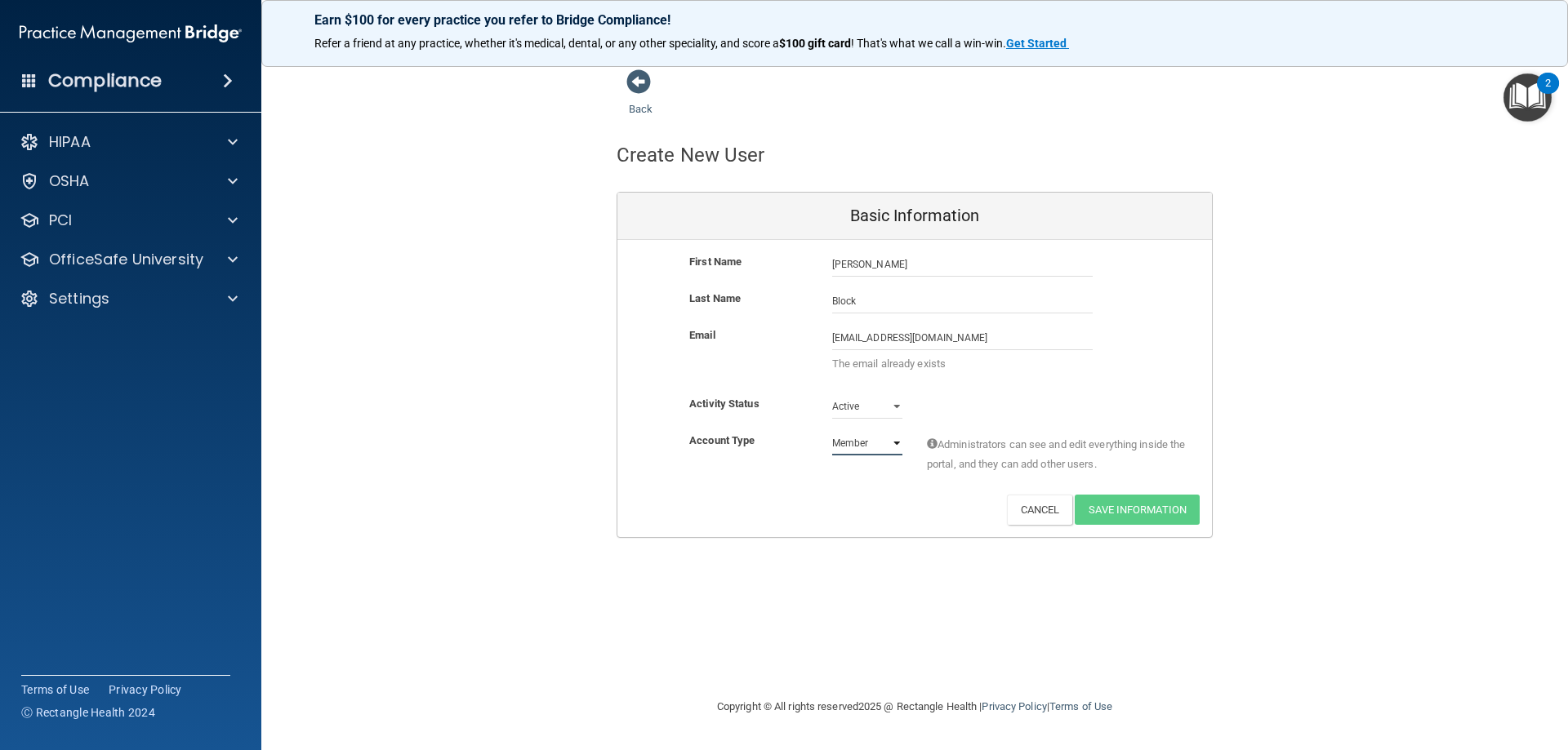
click at [832, 431] on select "Admin Member" at bounding box center [867, 443] width 70 height 24
click at [893, 403] on select "Active Inactive" at bounding box center [867, 406] width 70 height 24
click at [898, 445] on select "Admin Member" at bounding box center [867, 443] width 70 height 24
click at [832, 431] on select "Admin Member" at bounding box center [867, 443] width 70 height 24
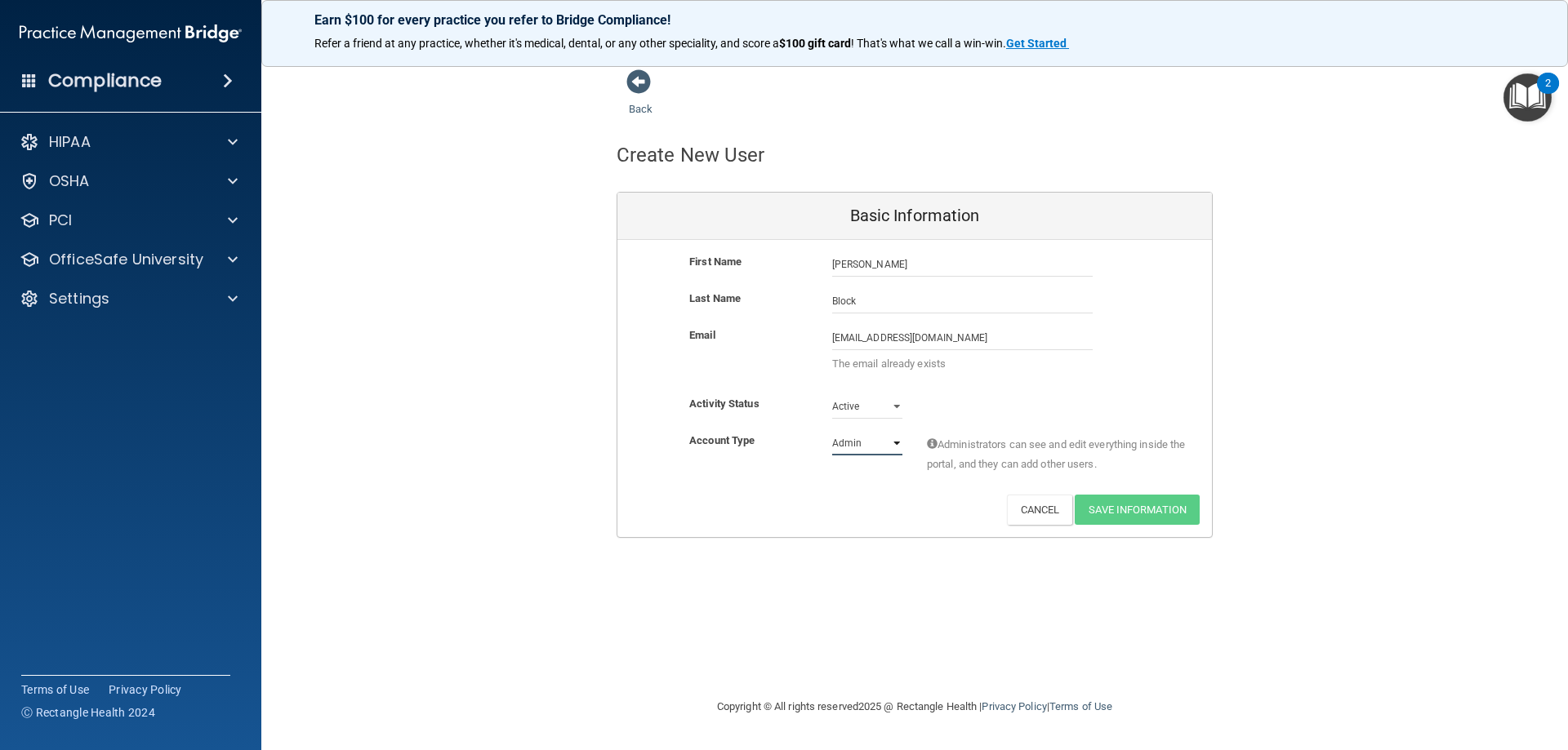
click at [899, 445] on select "Admin Member" at bounding box center [867, 443] width 70 height 24
click at [832, 431] on select "Admin Member" at bounding box center [867, 443] width 70 height 24
click at [896, 440] on select "Admin Member" at bounding box center [867, 443] width 70 height 24
select select "practice_admin"
click at [832, 431] on select "Admin Member" at bounding box center [867, 443] width 70 height 24
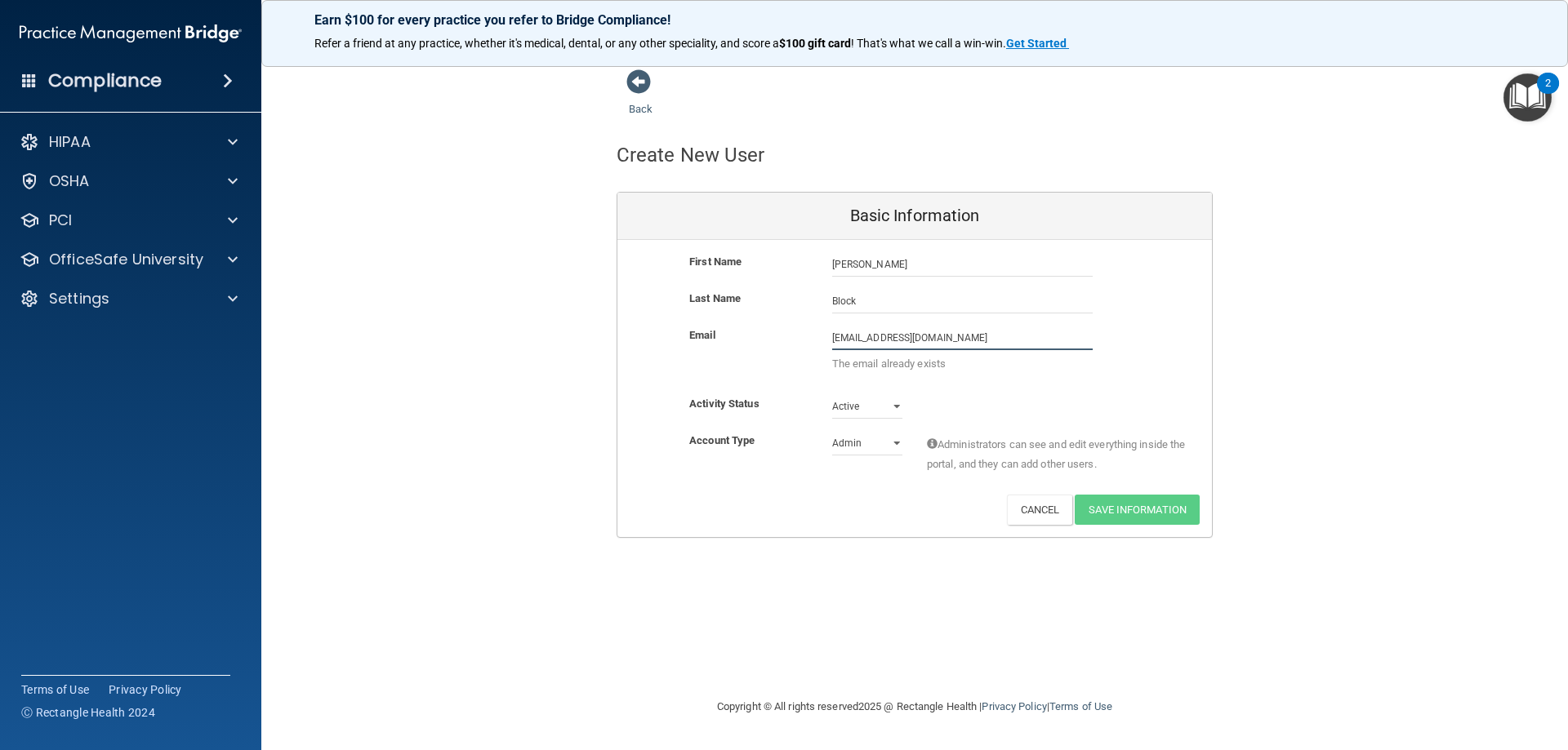
drag, startPoint x: 979, startPoint y: 338, endPoint x: 831, endPoint y: 335, distance: 148.0
click at [832, 335] on input "[EMAIL_ADDRESS][DOMAIN_NAME]" at bounding box center [962, 337] width 260 height 24
type input "coachdmd@aol.com"
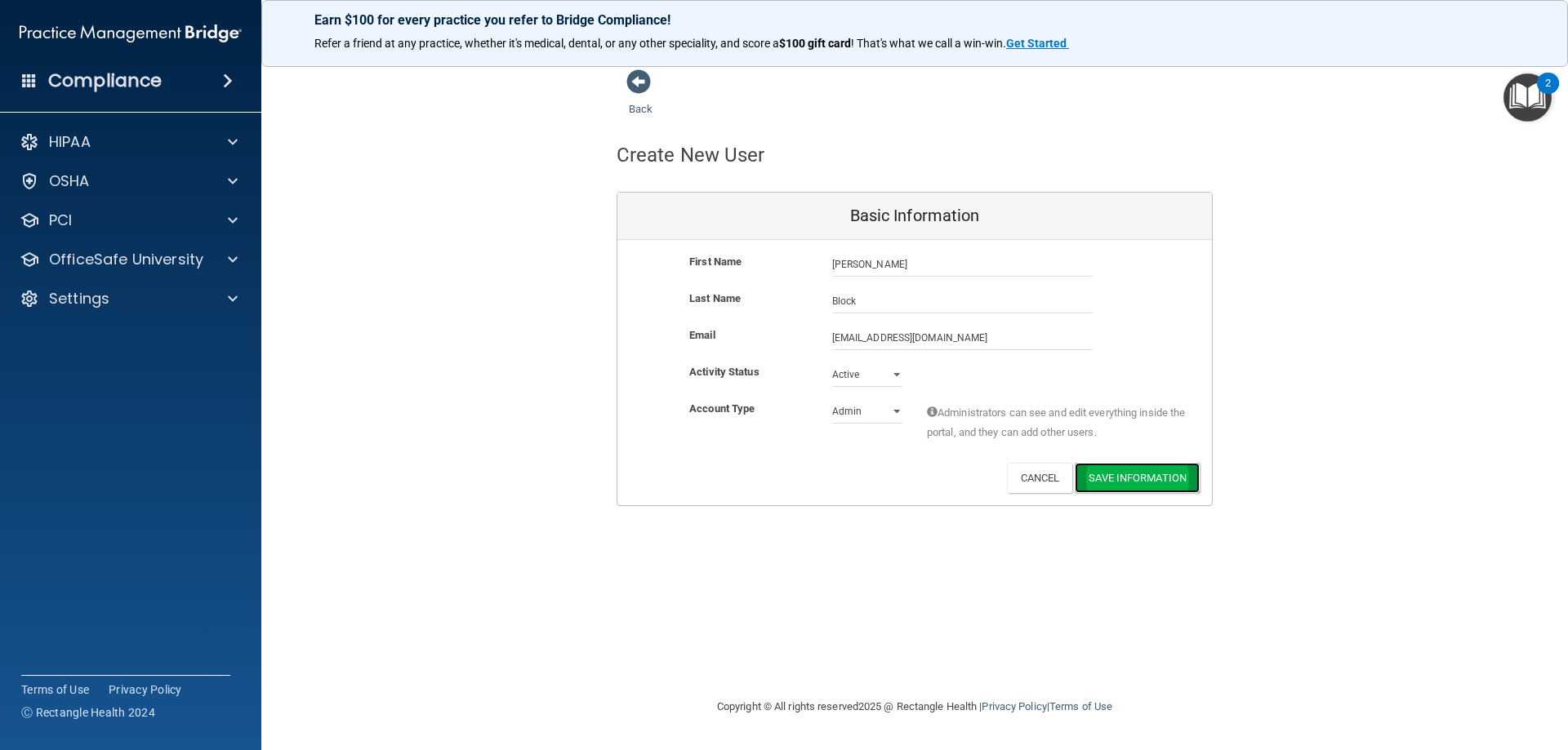
click at [1133, 473] on button "Save Information" at bounding box center [1137, 477] width 125 height 30
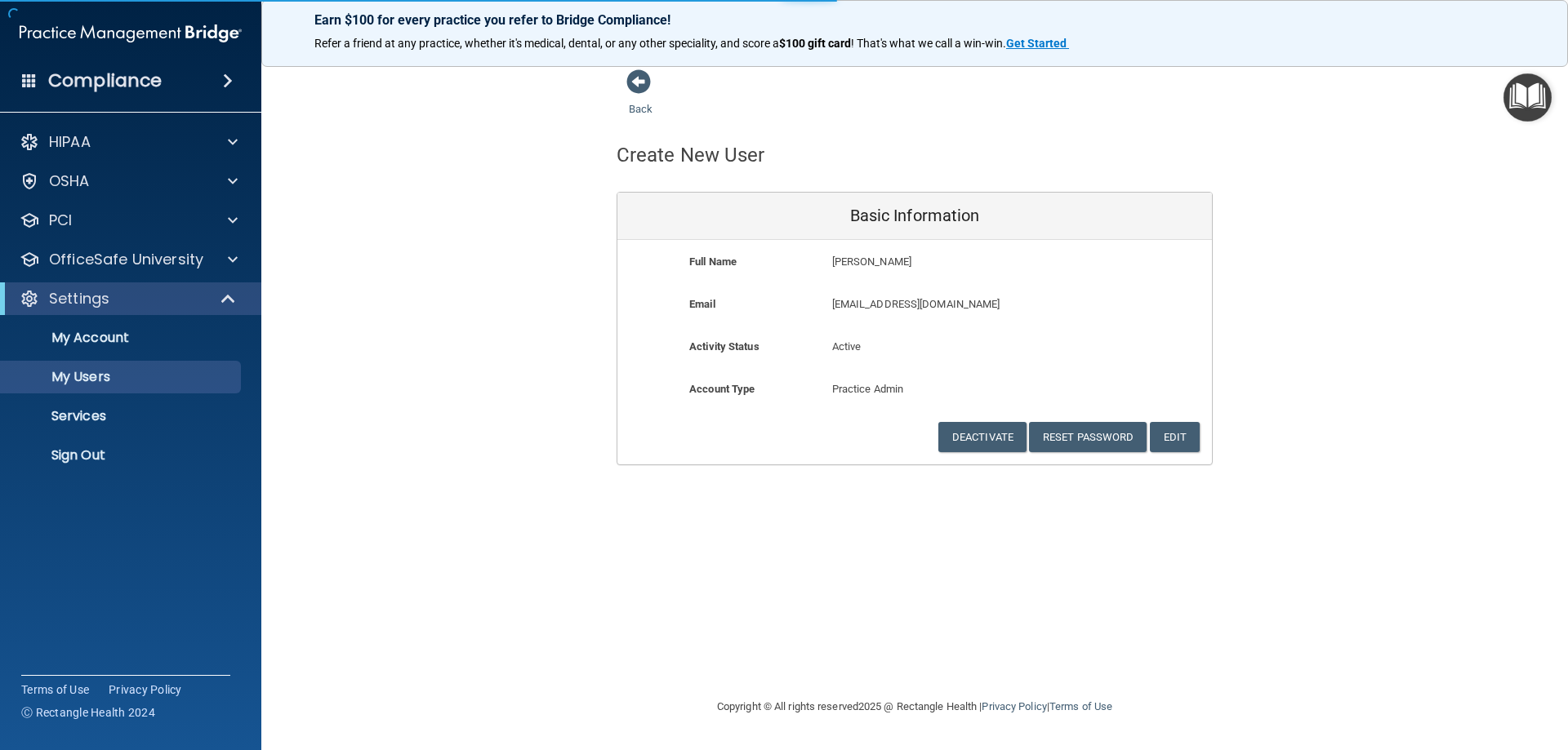
select select "20"
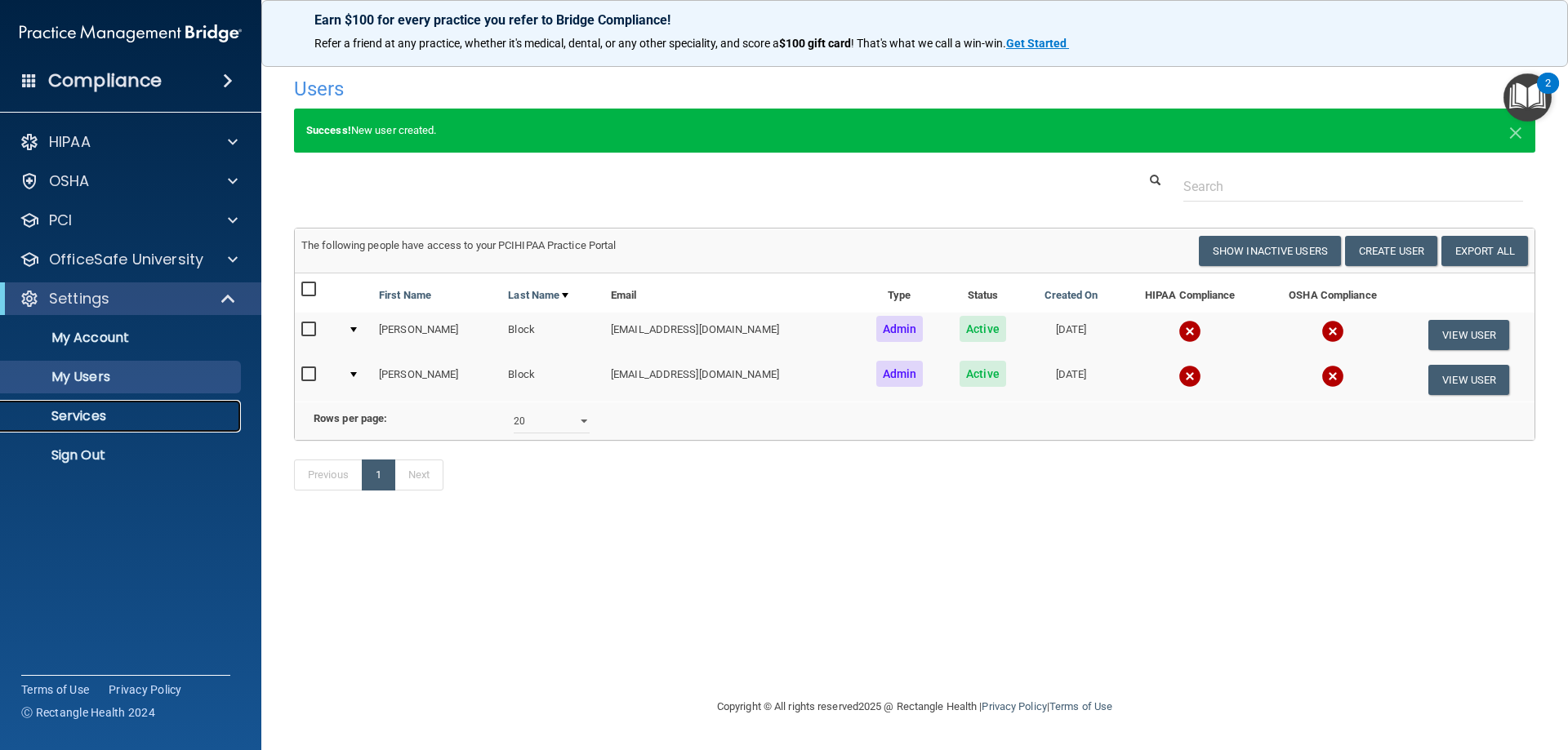
click at [72, 412] on p "Services" at bounding box center [121, 416] width 222 height 17
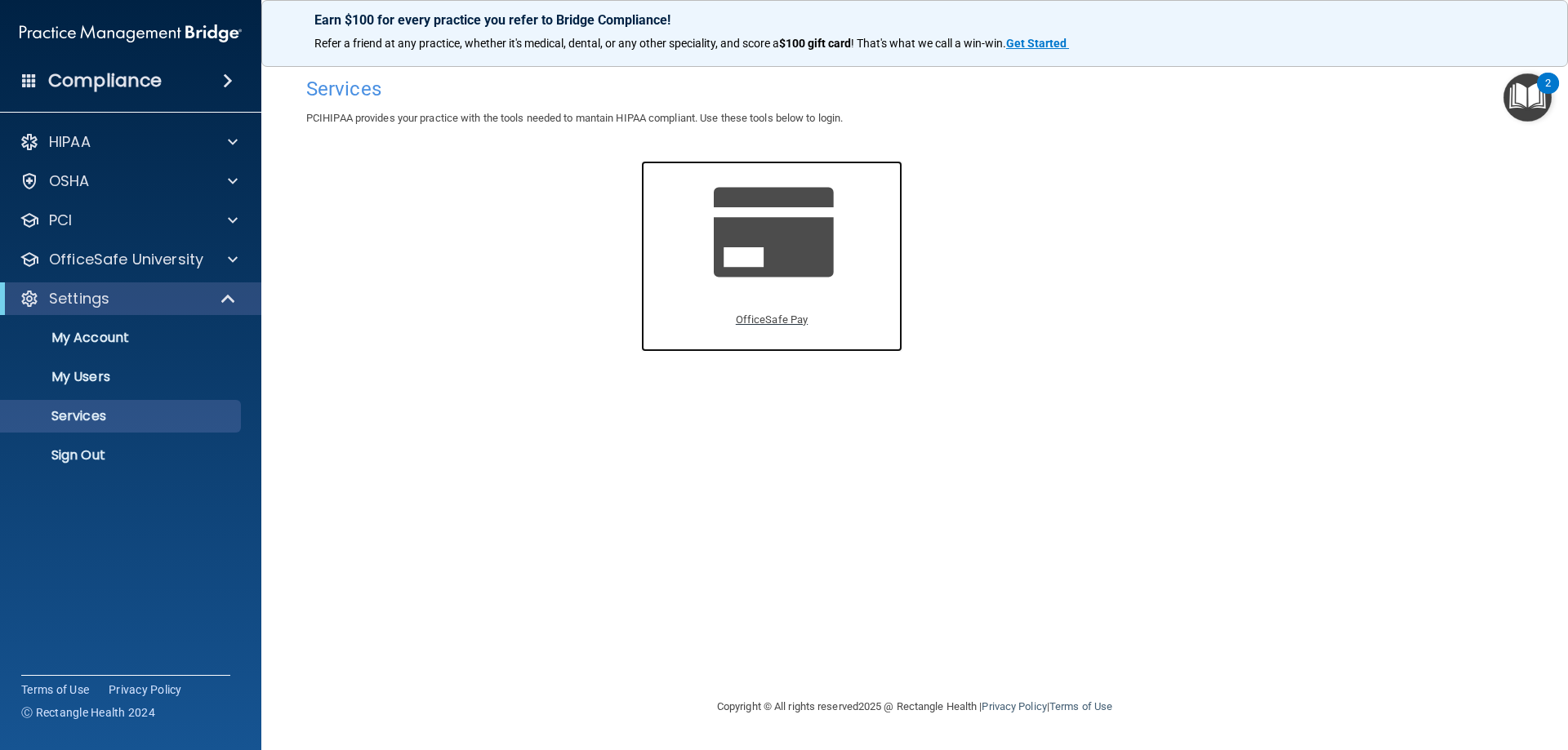
click at [744, 254] on span at bounding box center [791, 230] width 155 height 104
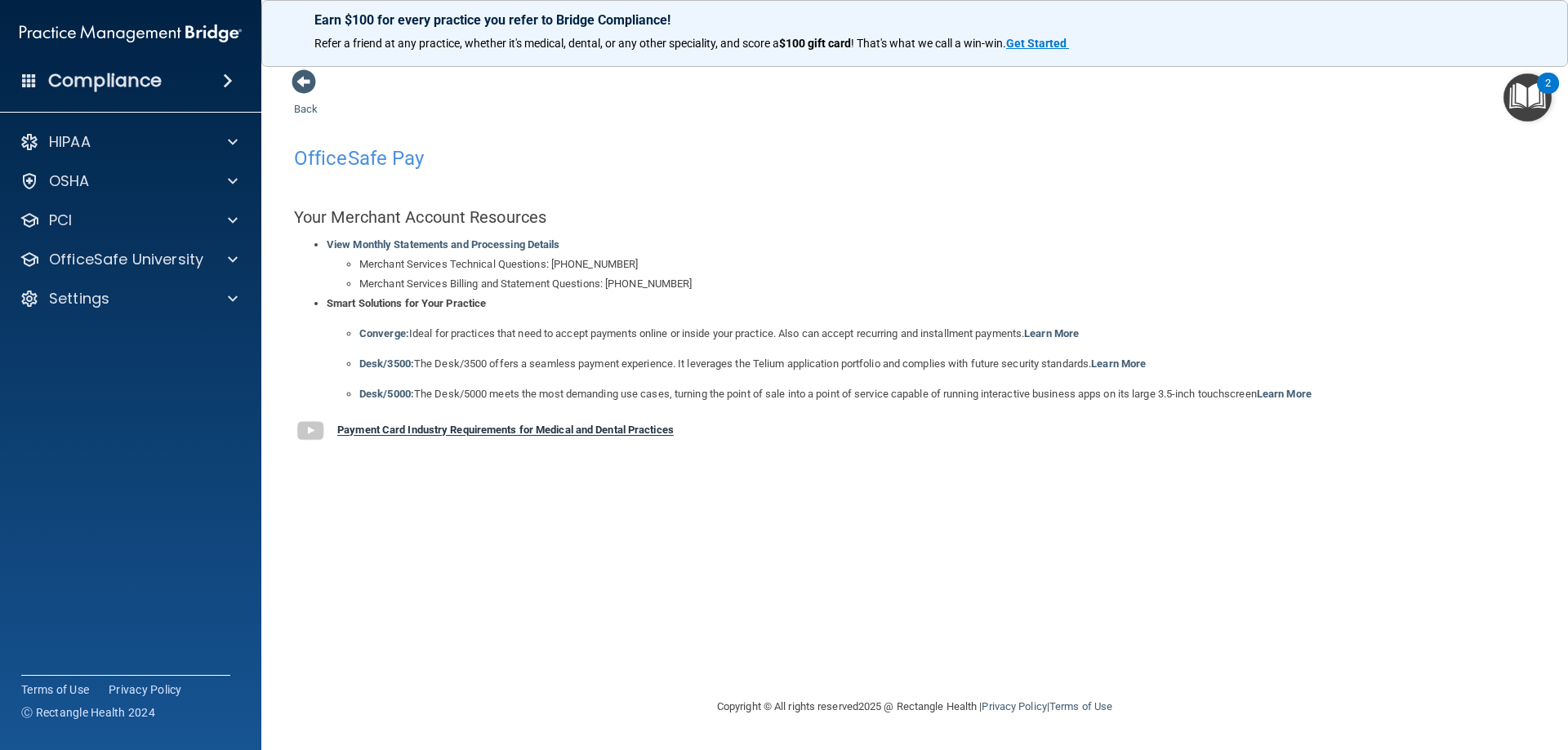
click at [404, 428] on strong "Payment Card Industry Requirements for Medical and Dental Practices" at bounding box center [505, 430] width 336 height 13
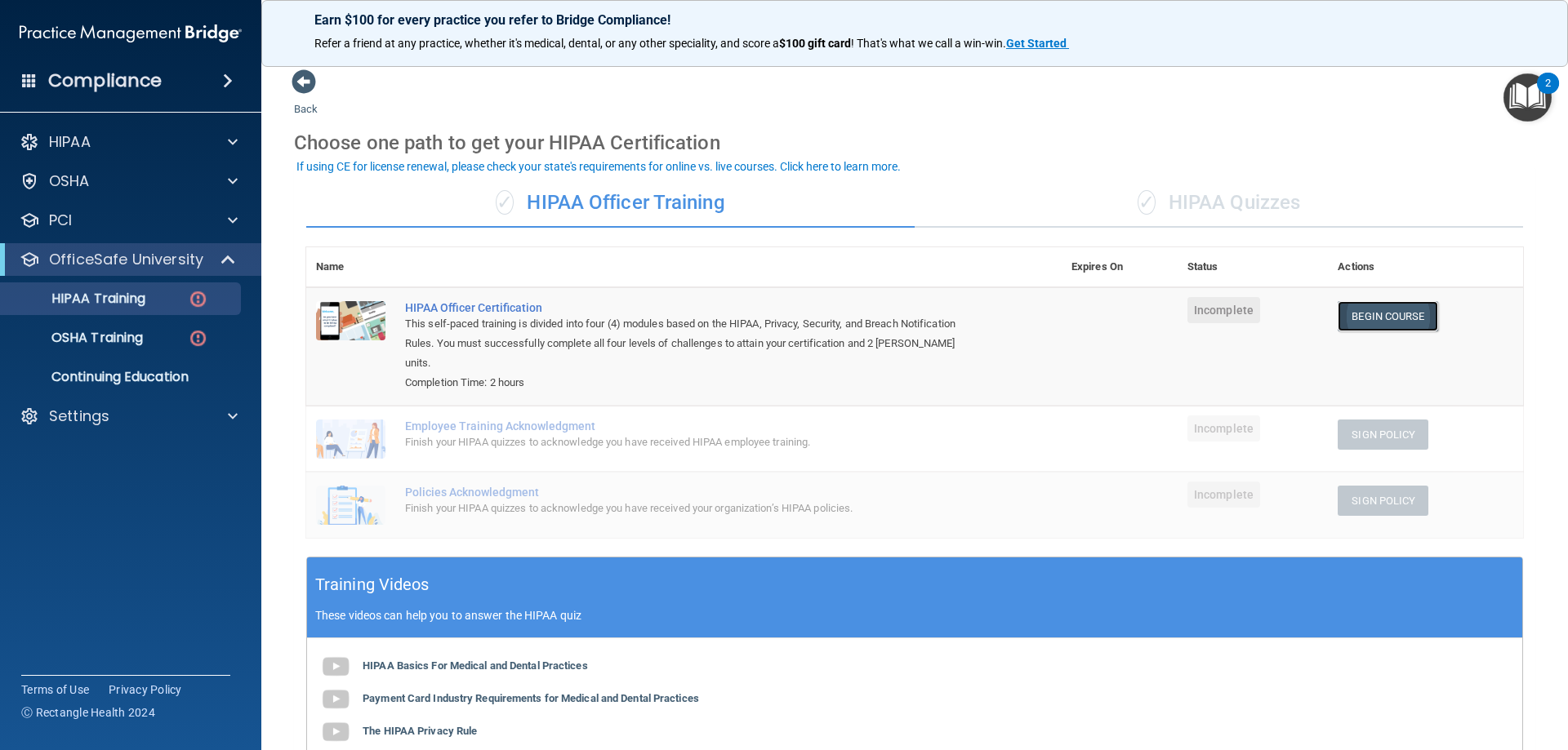
click at [1347, 304] on link "Begin Course" at bounding box center [1387, 316] width 100 height 30
